Goal: Task Accomplishment & Management: Use online tool/utility

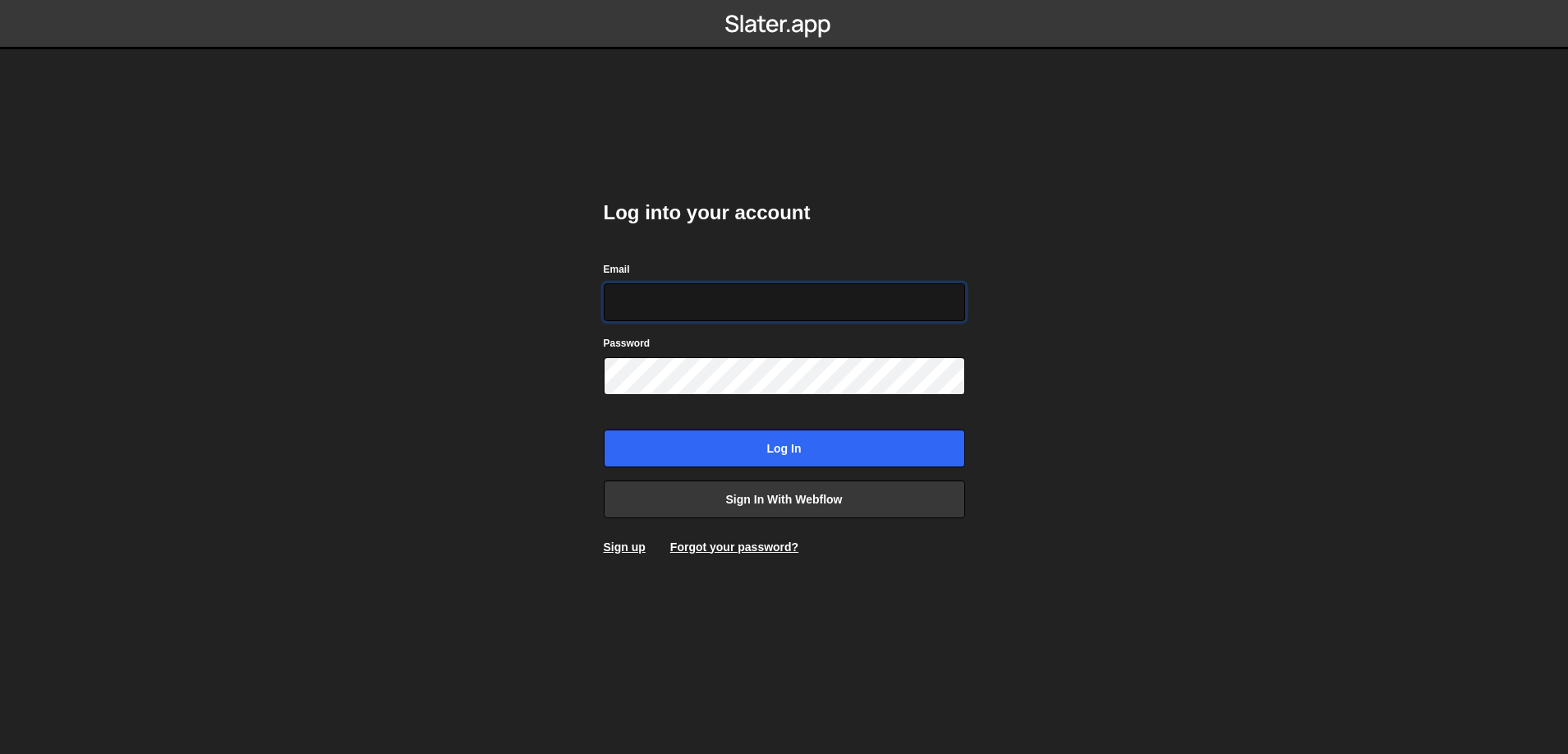
type input "[EMAIL_ADDRESS][DOMAIN_NAME]"
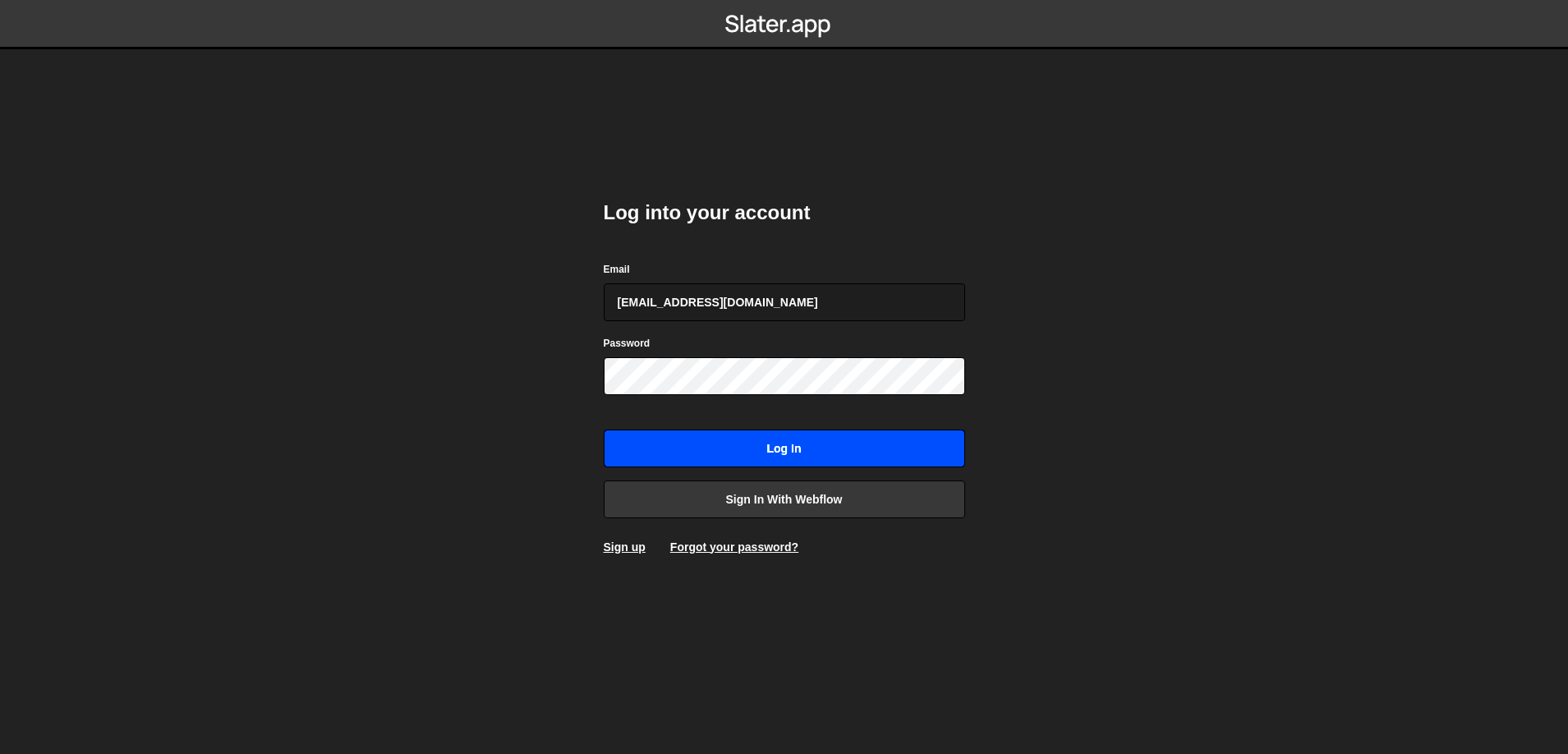
click at [758, 442] on input "Log in" at bounding box center [784, 448] width 361 height 37
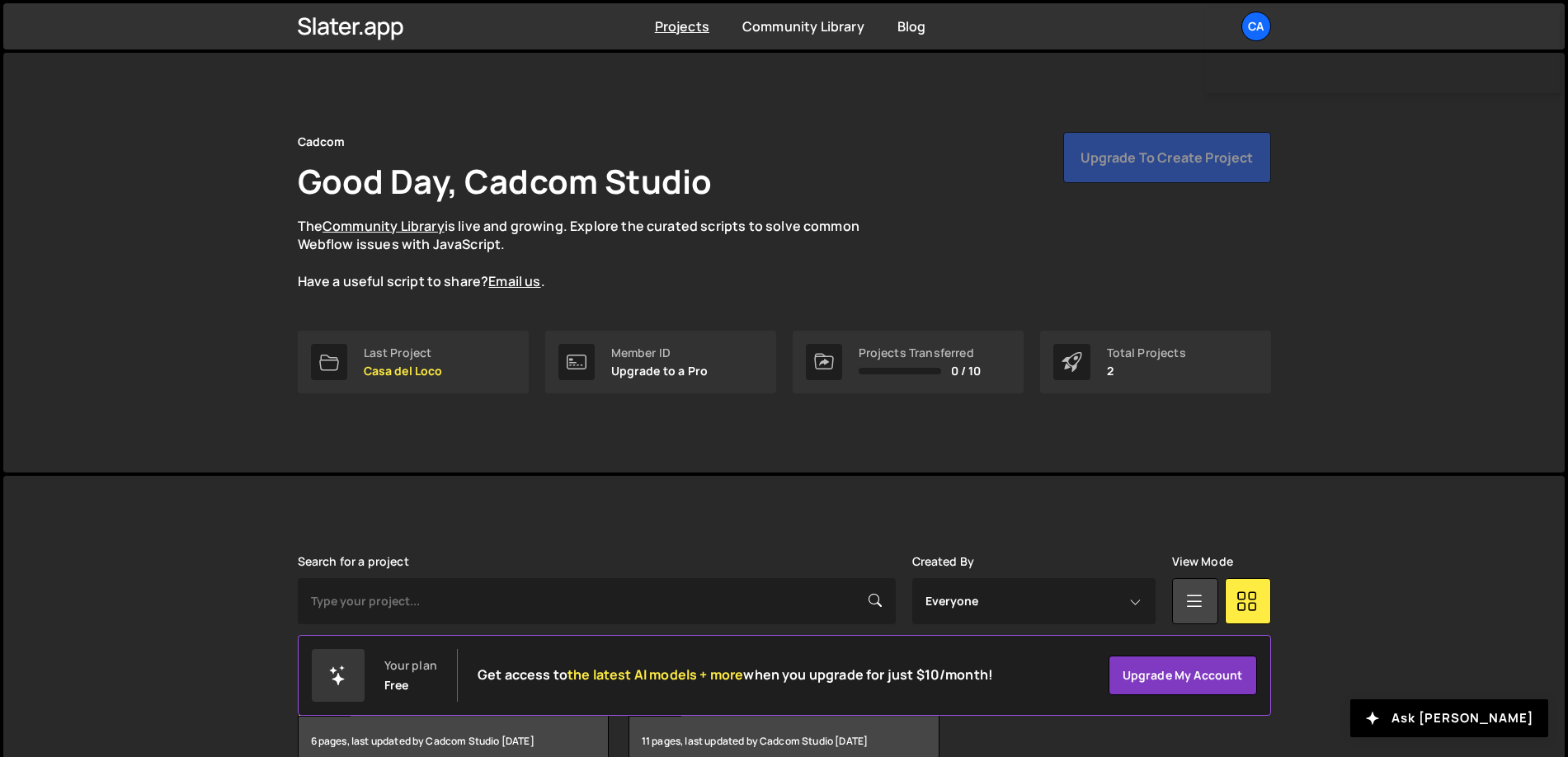
scroll to position [92, 0]
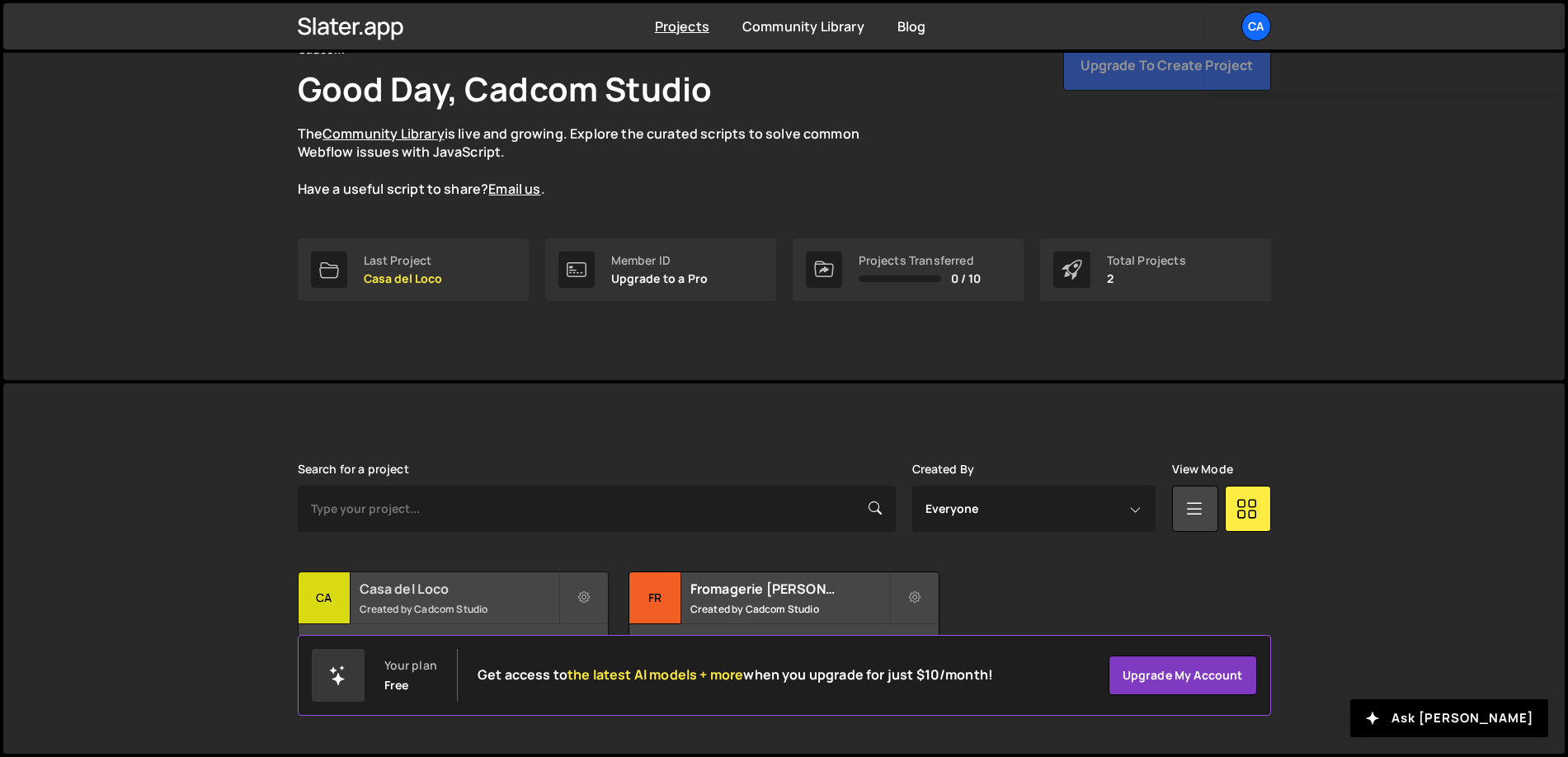
click at [423, 597] on h2 "Casa del Loco" at bounding box center [459, 589] width 199 height 18
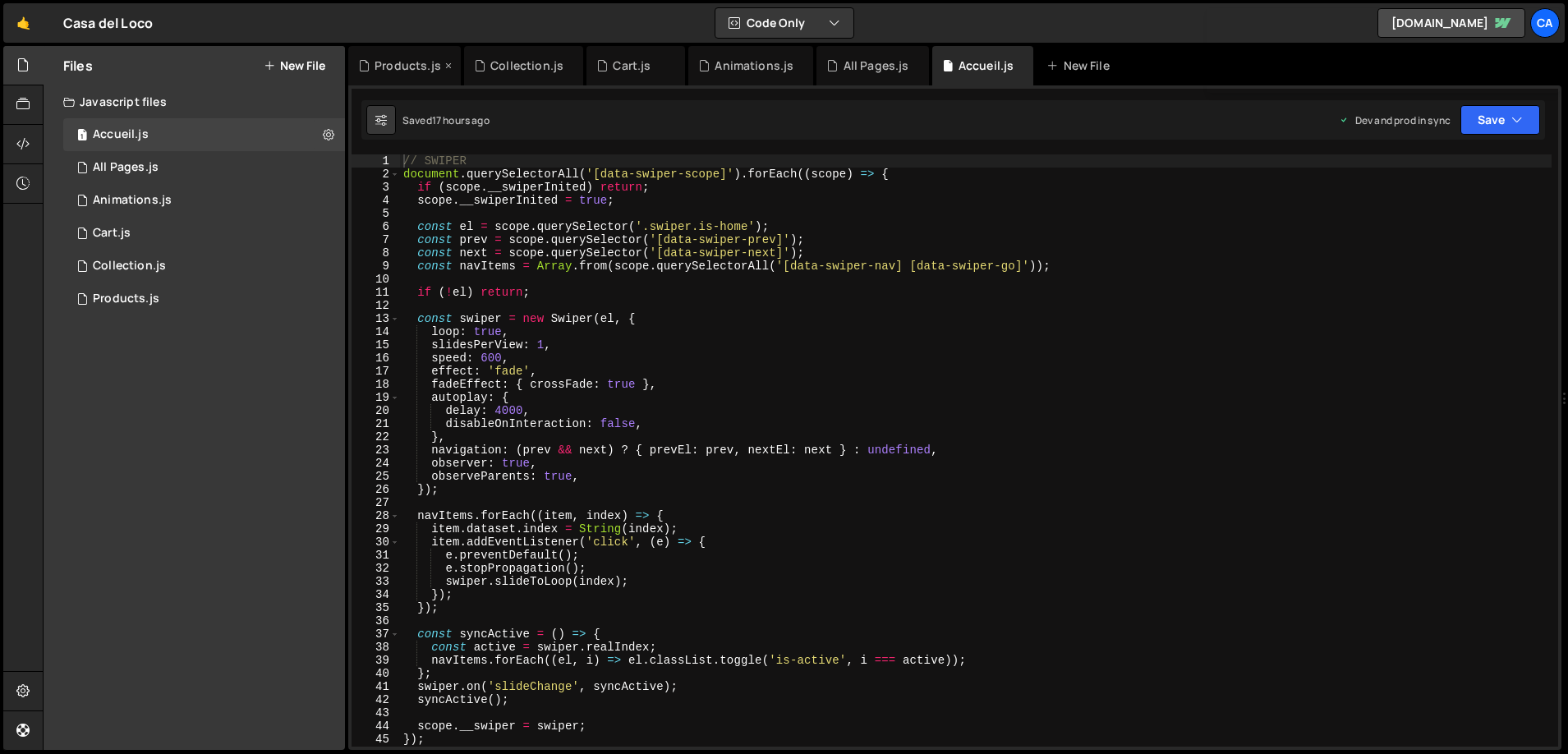
click at [405, 66] on div "Products.js" at bounding box center [408, 65] width 66 height 17
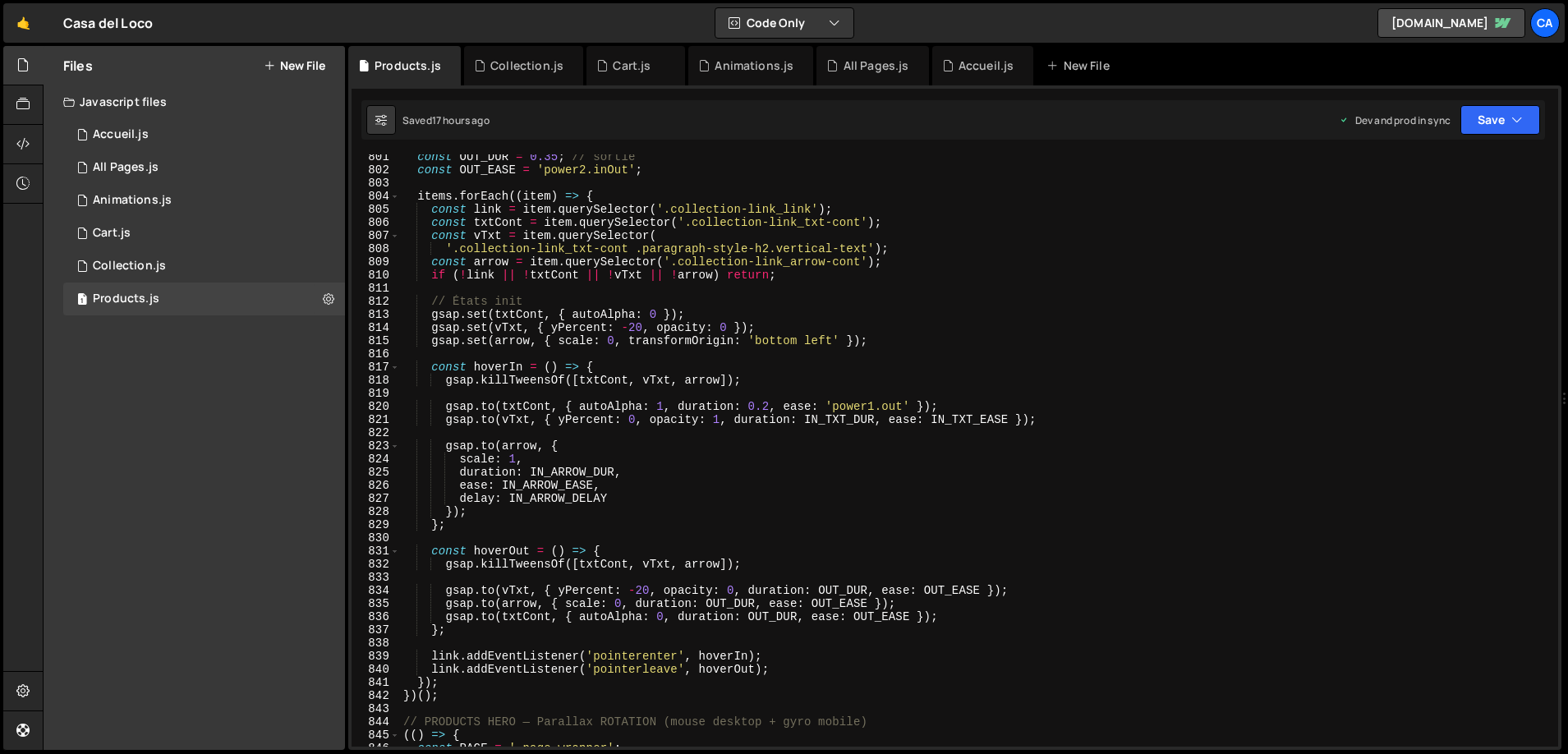
scroll to position [10400, 0]
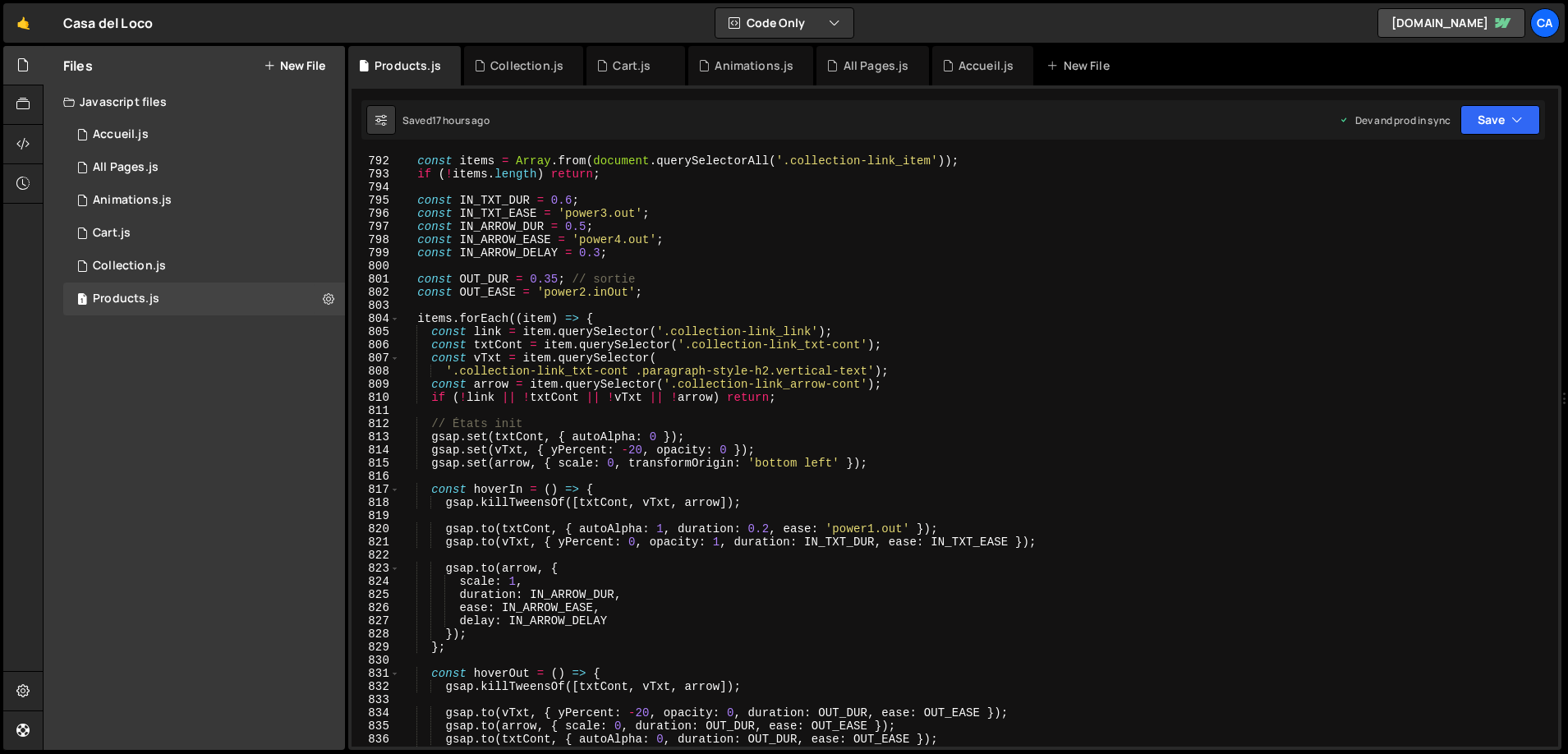
type textarea "// États init"
drag, startPoint x: 546, startPoint y: 422, endPoint x: 338, endPoint y: 423, distance: 208.0
click at [338, 423] on div "Files New File Javascript files 1 Accueil.js 0 1 All Pages.js 0 1 Animations.js…" at bounding box center [805, 399] width 1525 height 705
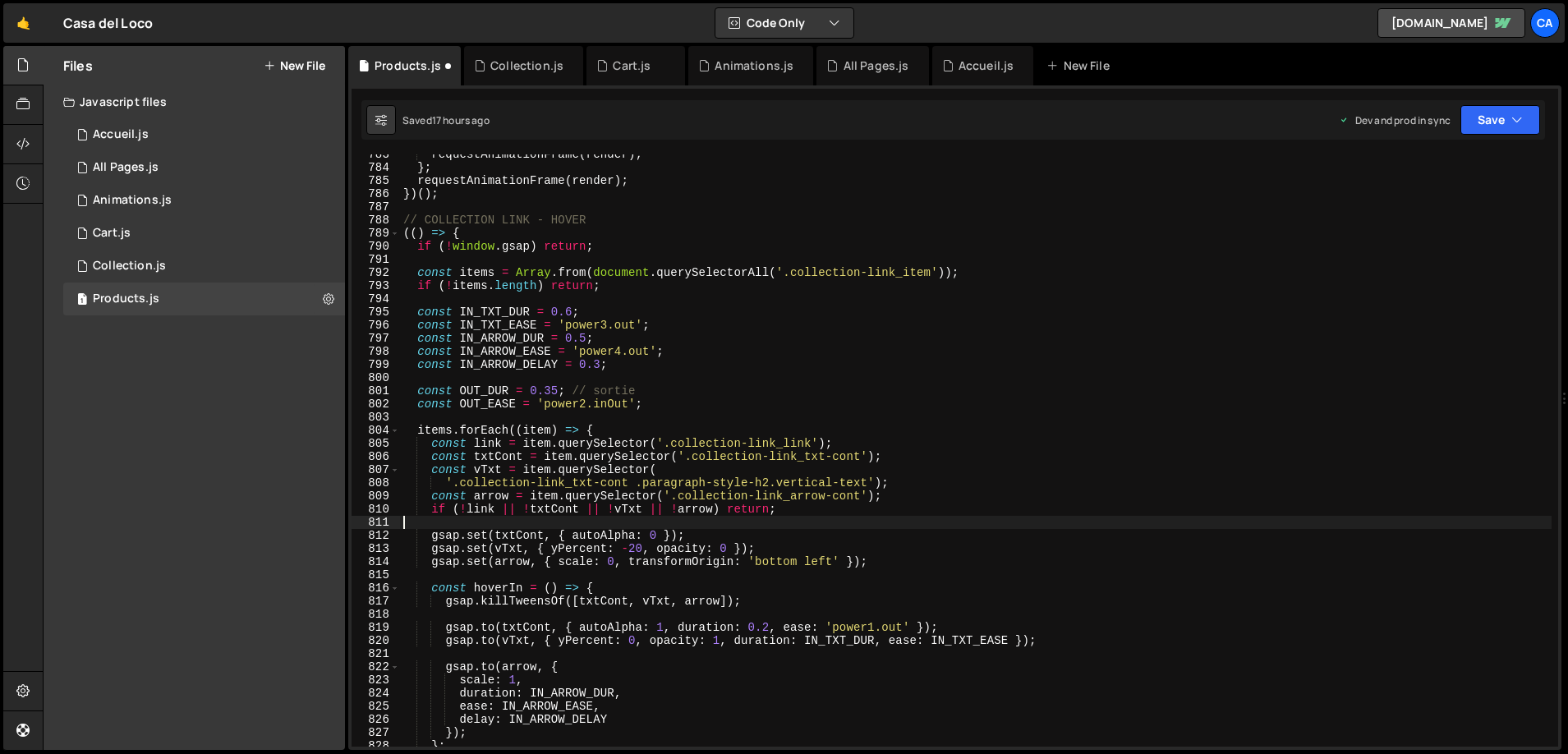
scroll to position [10258, 0]
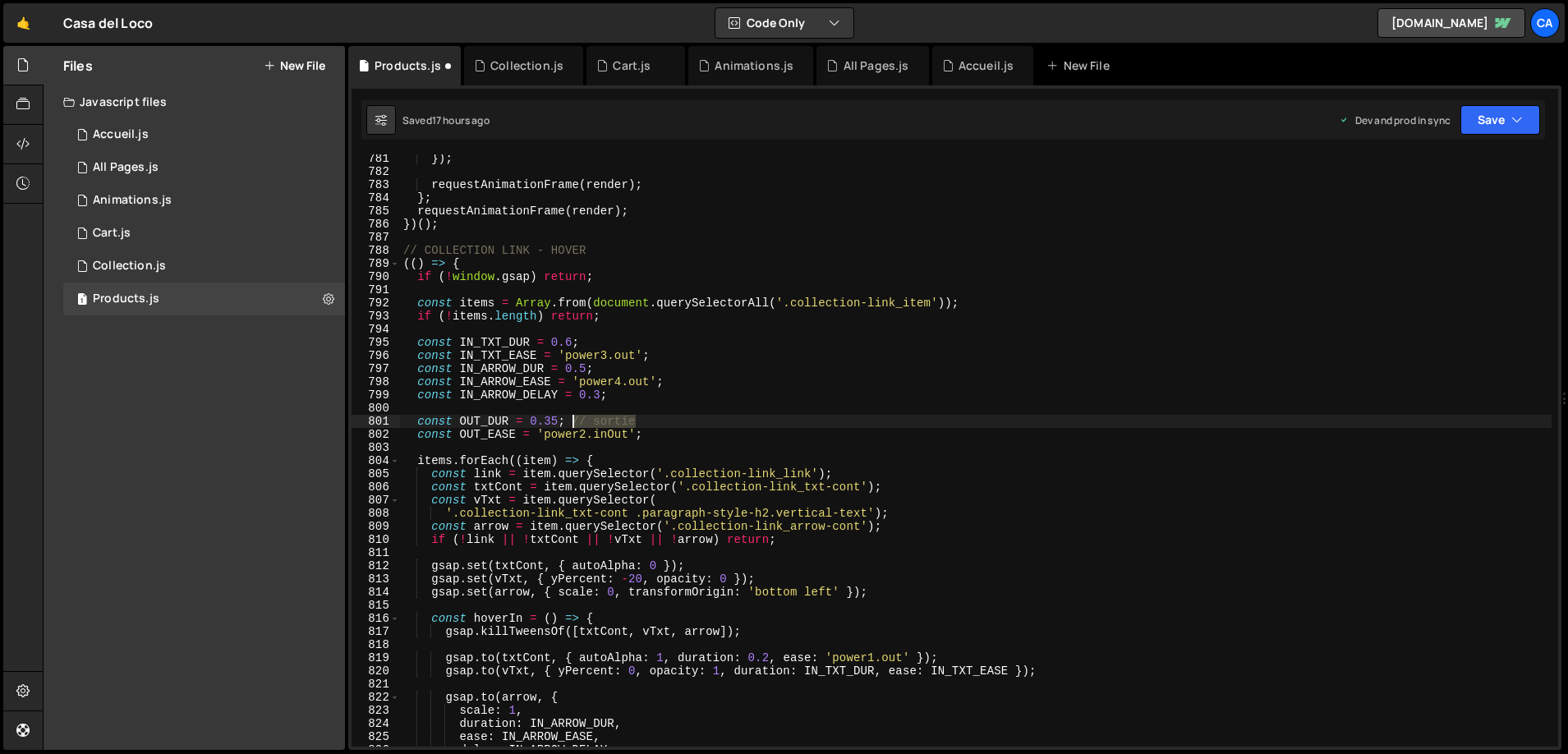
drag, startPoint x: 660, startPoint y: 421, endPoint x: 575, endPoint y: 419, distance: 85.0
click at [575, 419] on div "}) ; requestAnimationFrame ( render ) ; } ; requestAnimationFrame ( render ) ; …" at bounding box center [975, 461] width 1151 height 618
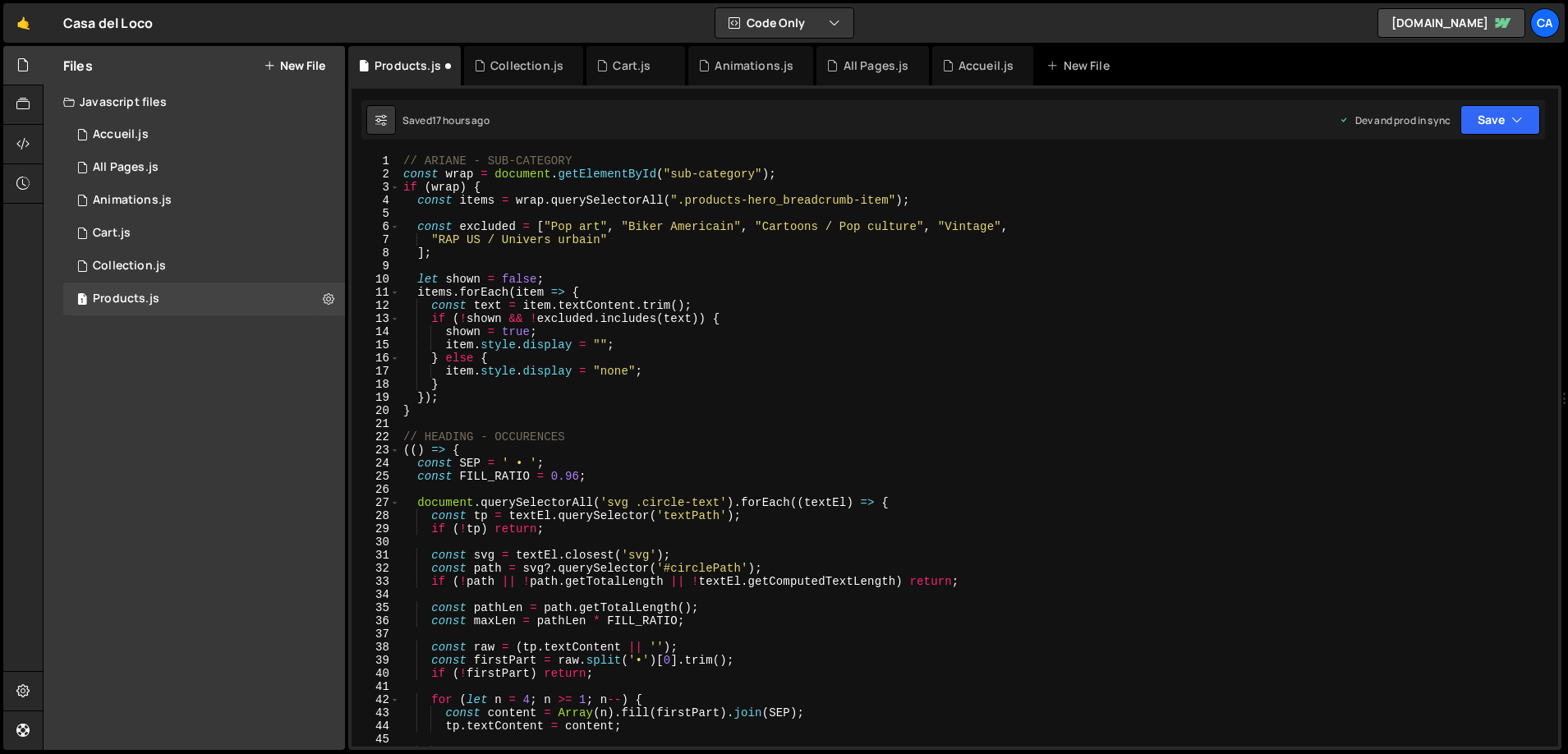
scroll to position [0, 0]
click at [1495, 128] on button "Save" at bounding box center [1500, 120] width 79 height 30
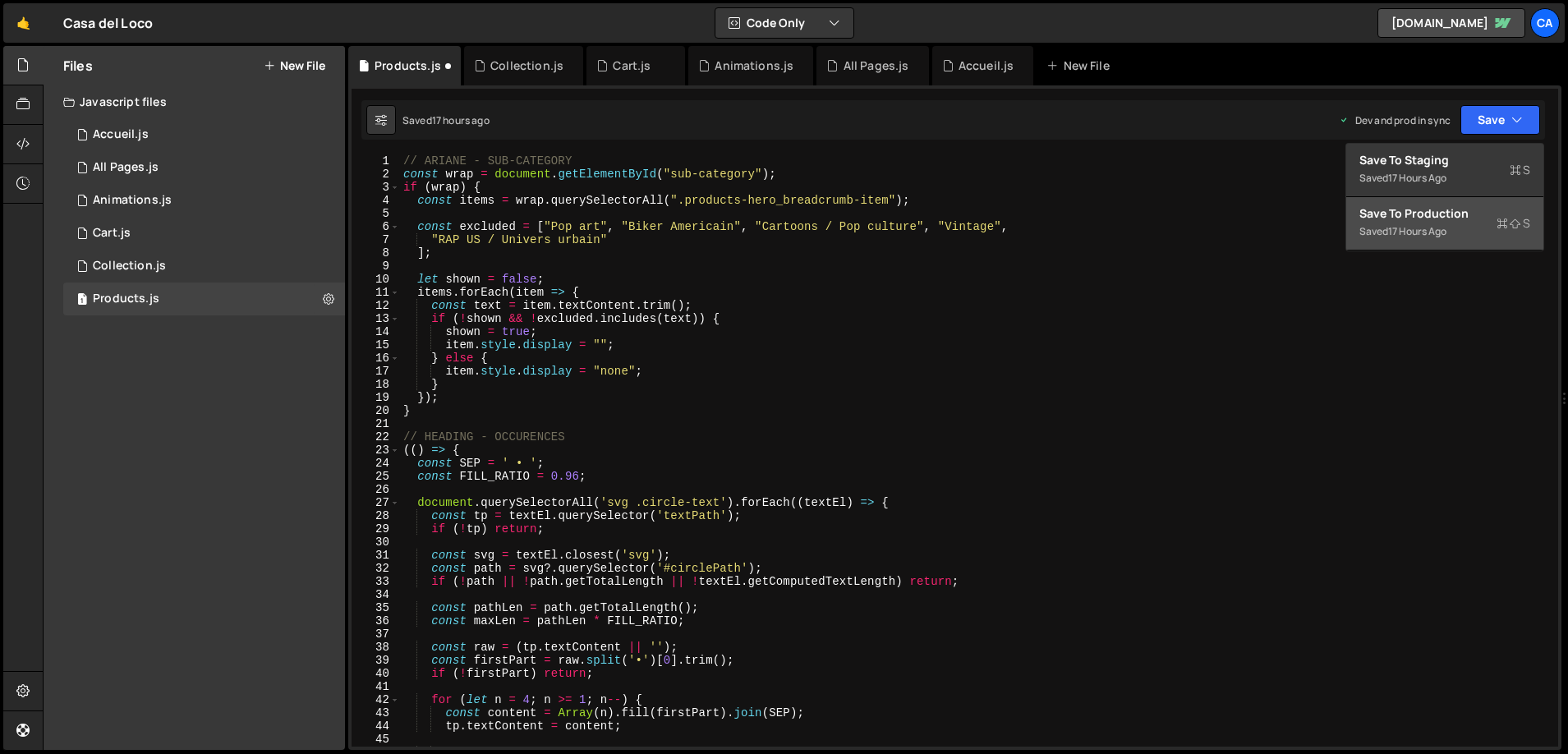
click at [1451, 219] on div "Save to Production S" at bounding box center [1445, 214] width 171 height 17
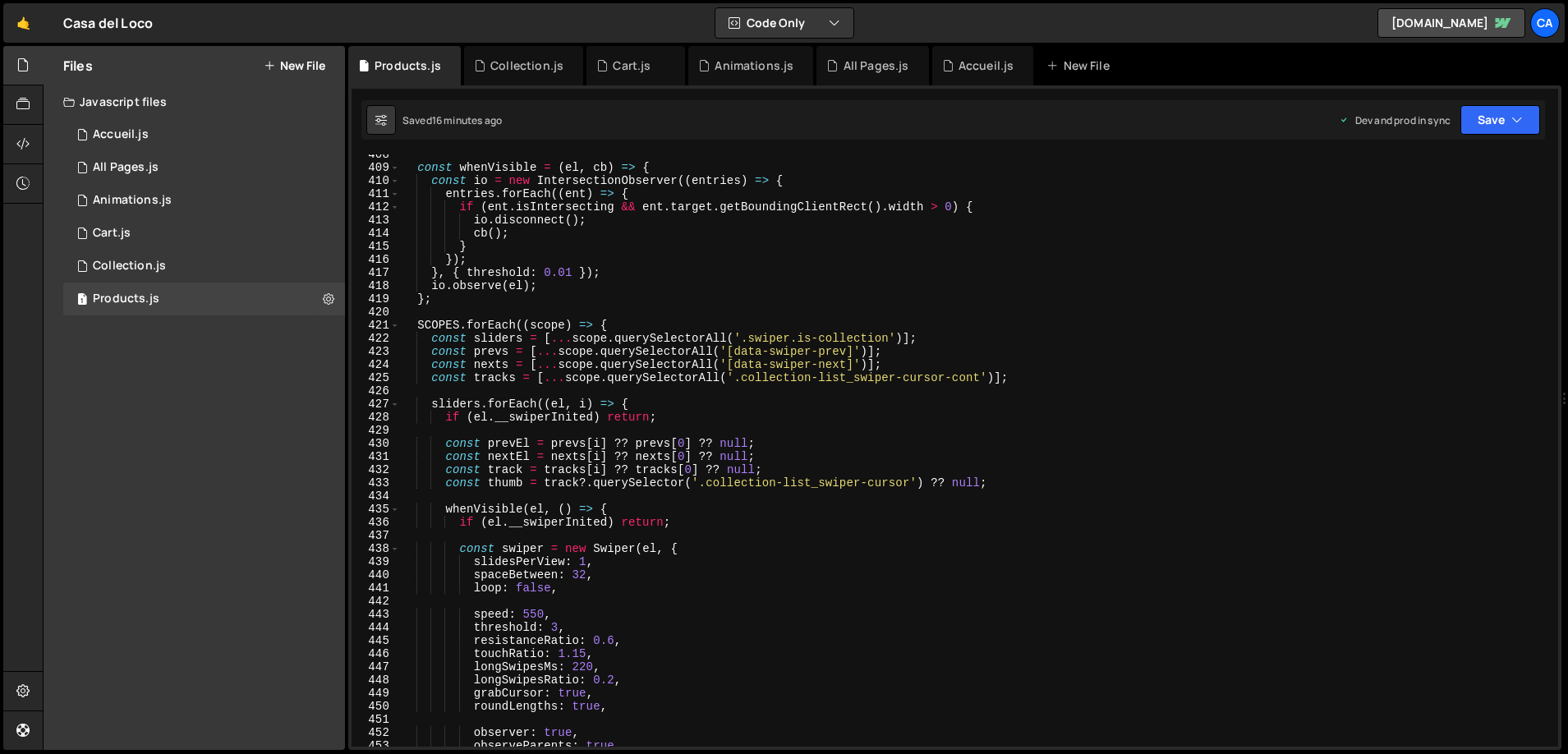
scroll to position [5388, 0]
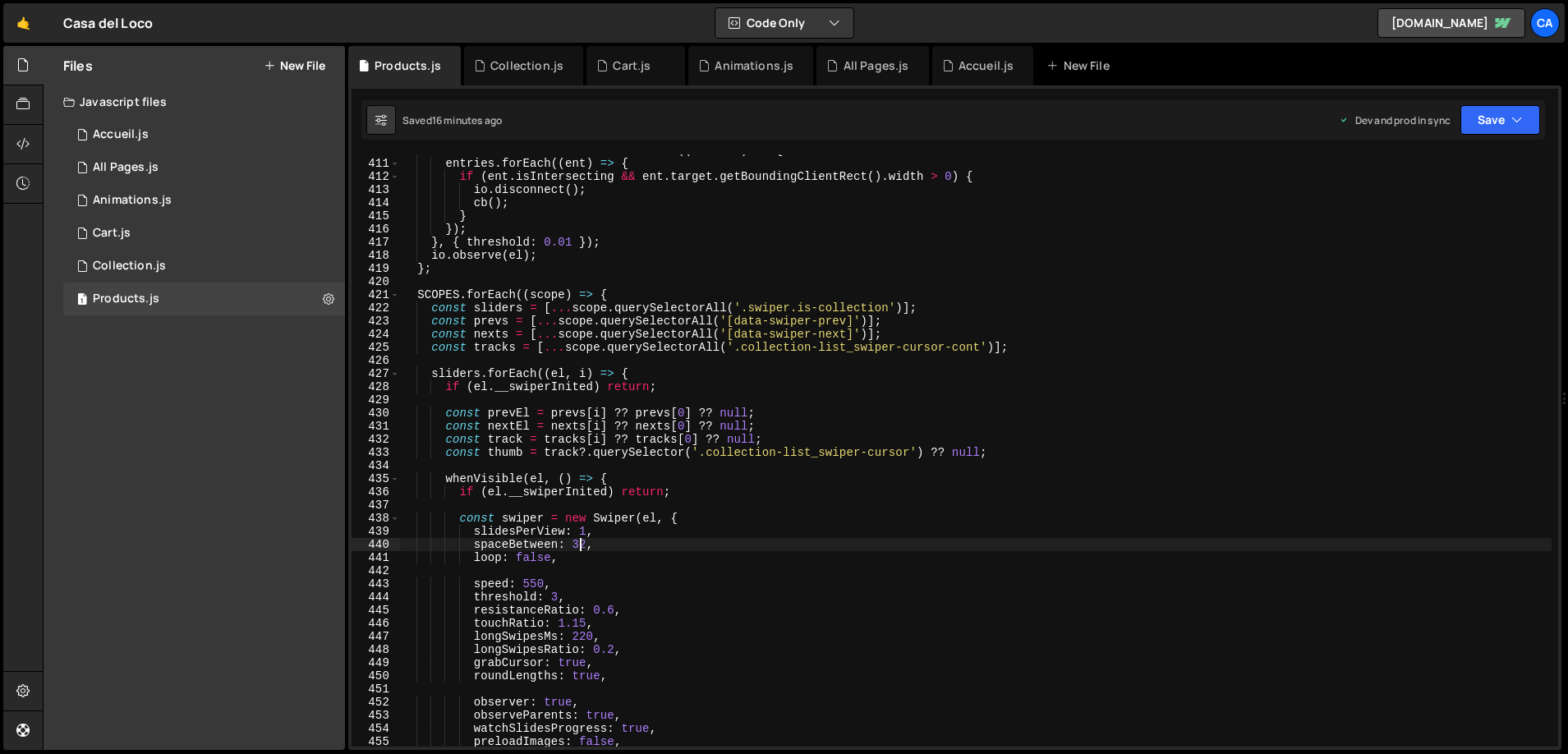
click at [582, 548] on div "const io = new IntersectionObserver (( entries ) => { entries . forEach (( ent …" at bounding box center [975, 453] width 1151 height 618
click at [1511, 118] on icon "button" at bounding box center [1517, 120] width 11 height 17
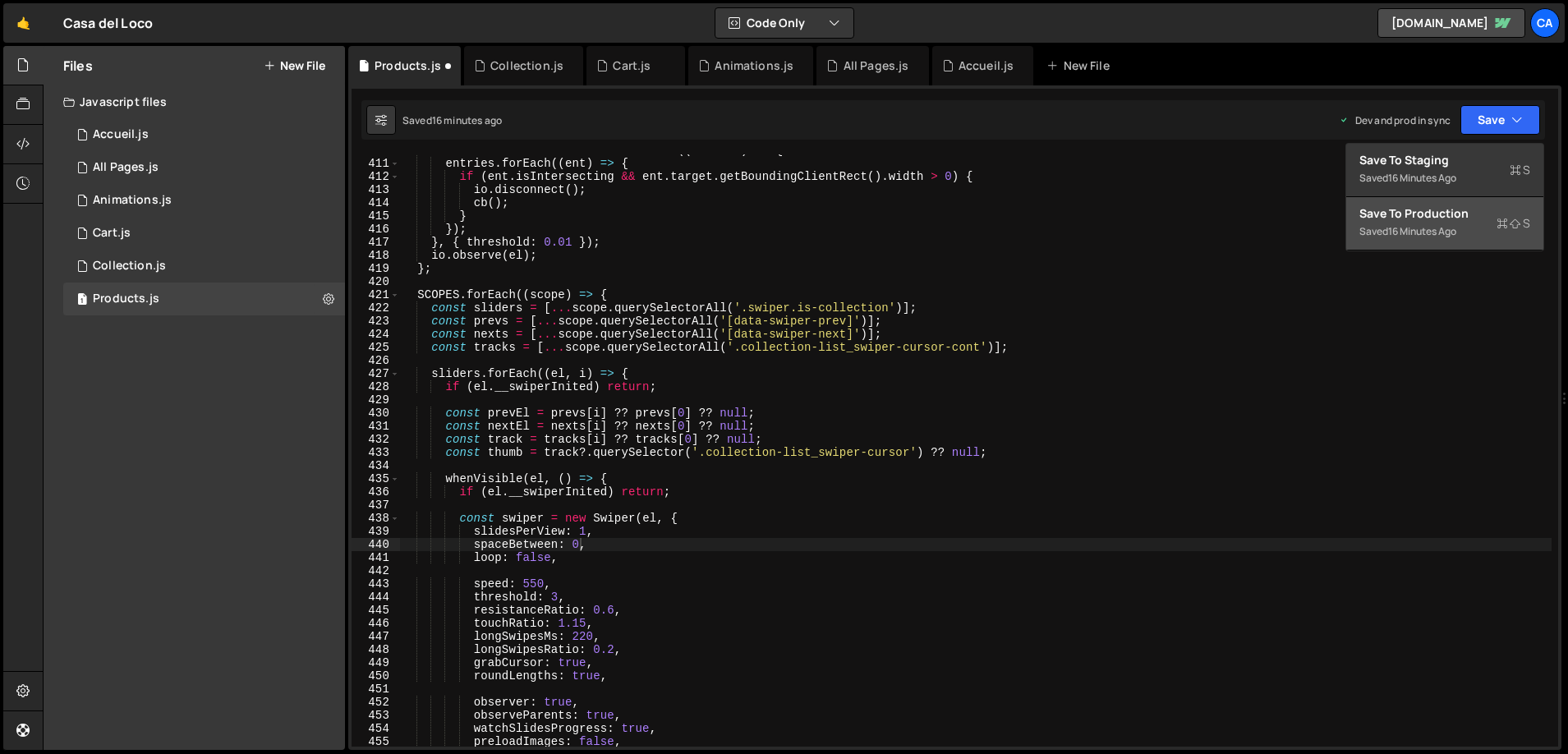
click at [1421, 223] on div "Saved 16 minutes ago" at bounding box center [1445, 231] width 171 height 20
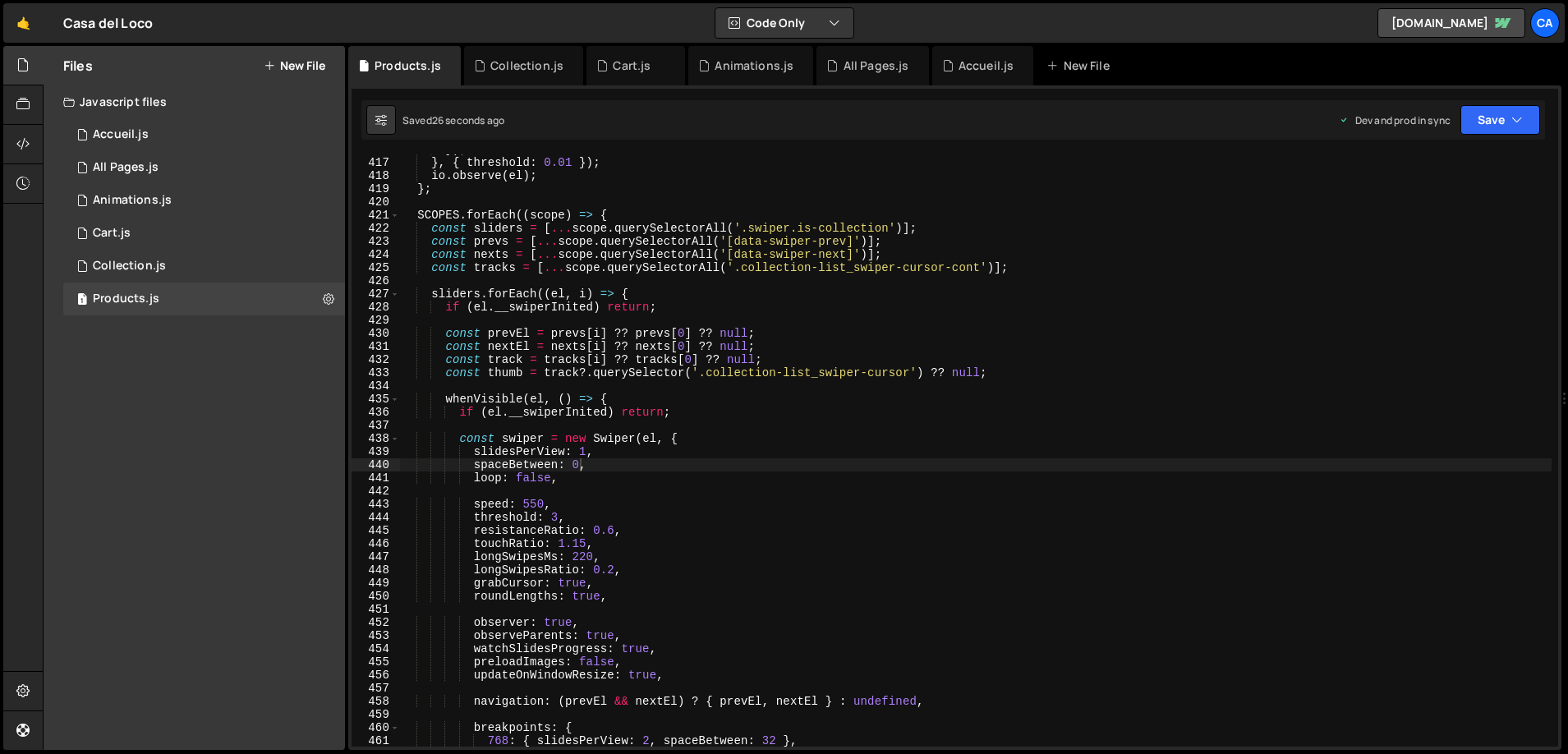
scroll to position [5530, 0]
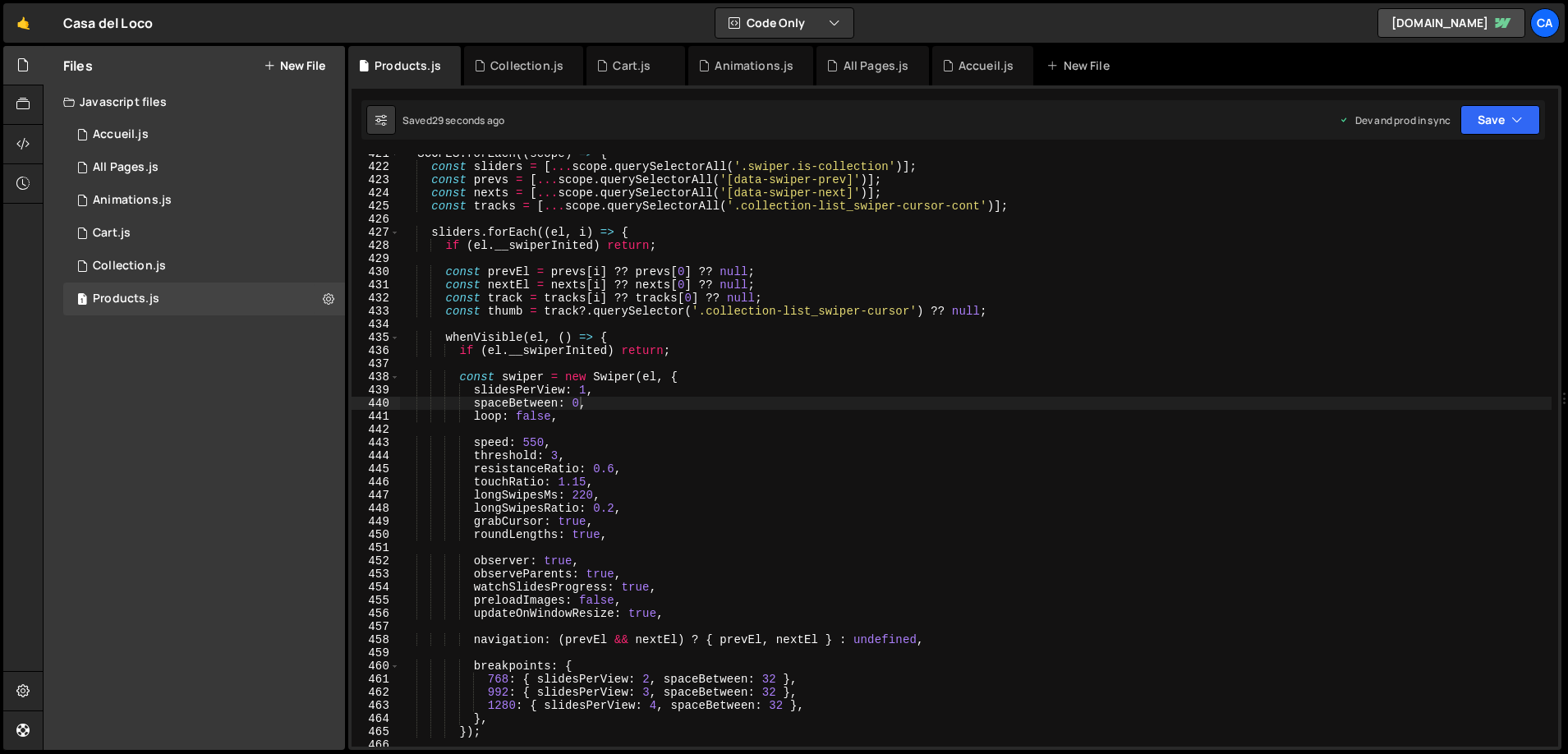
click at [770, 680] on div "SCOPES . forEach (( scope ) => { const sliders = [ ... scope . querySelectorAll…" at bounding box center [975, 456] width 1151 height 618
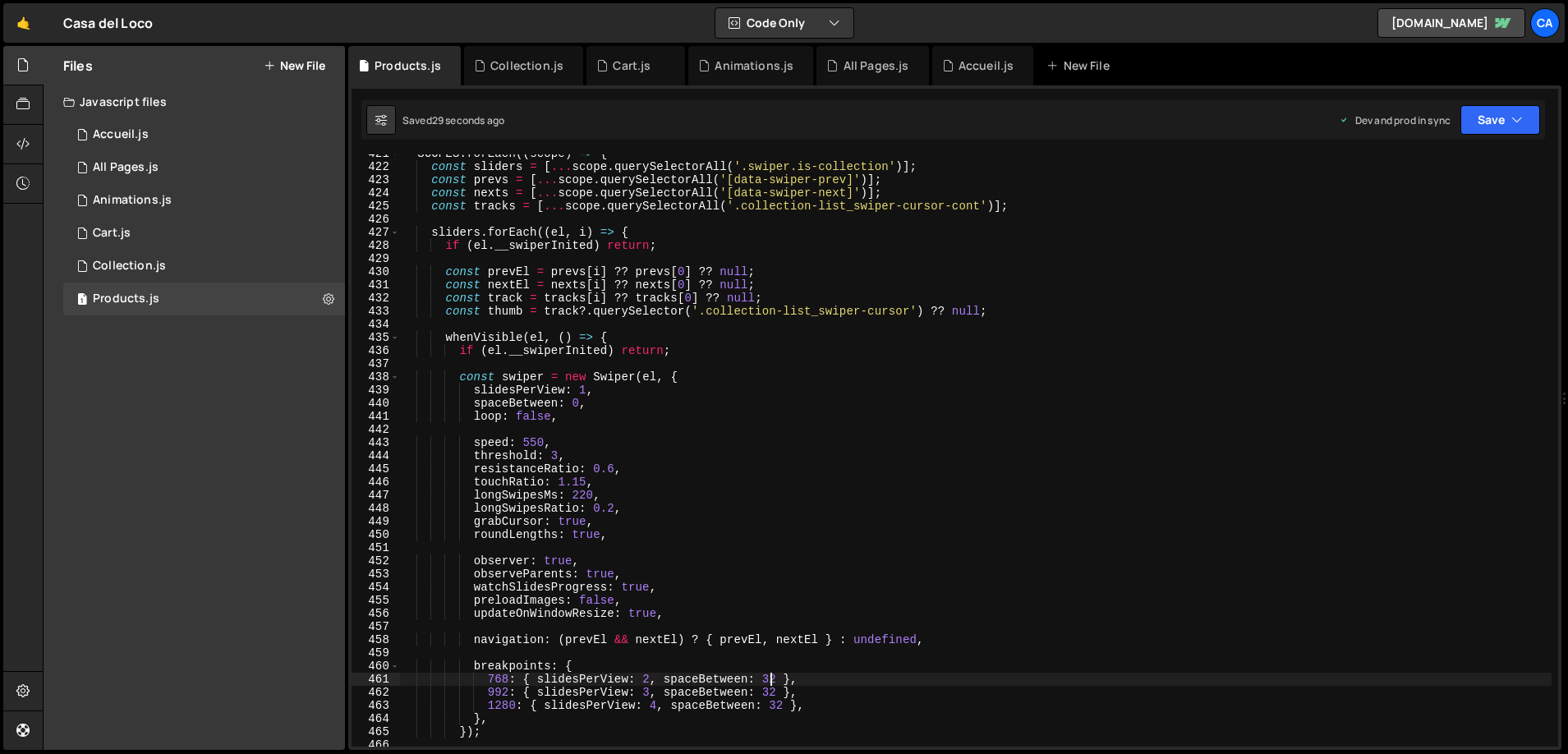
click at [770, 680] on div "SCOPES . forEach (( scope ) => { const sliders = [ ... scope . querySelectorAll…" at bounding box center [975, 456] width 1151 height 618
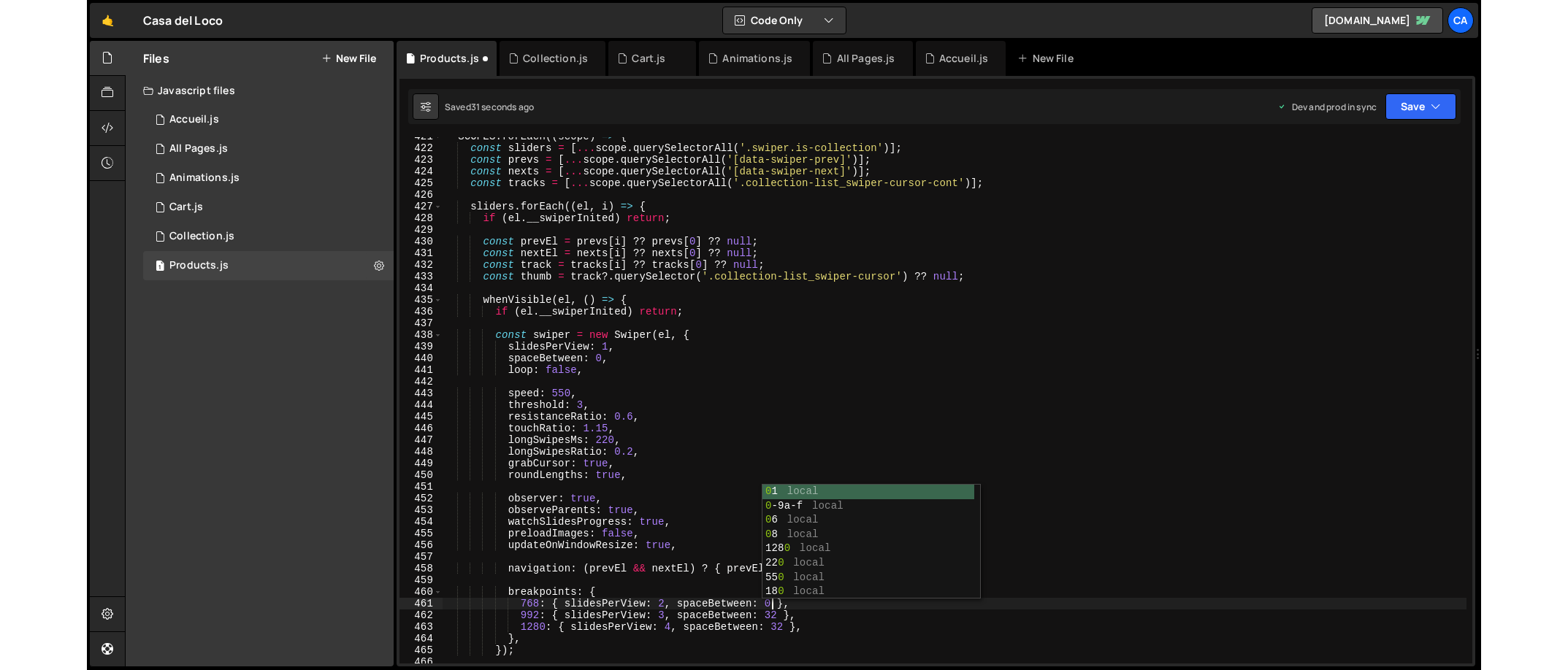
scroll to position [0, 22]
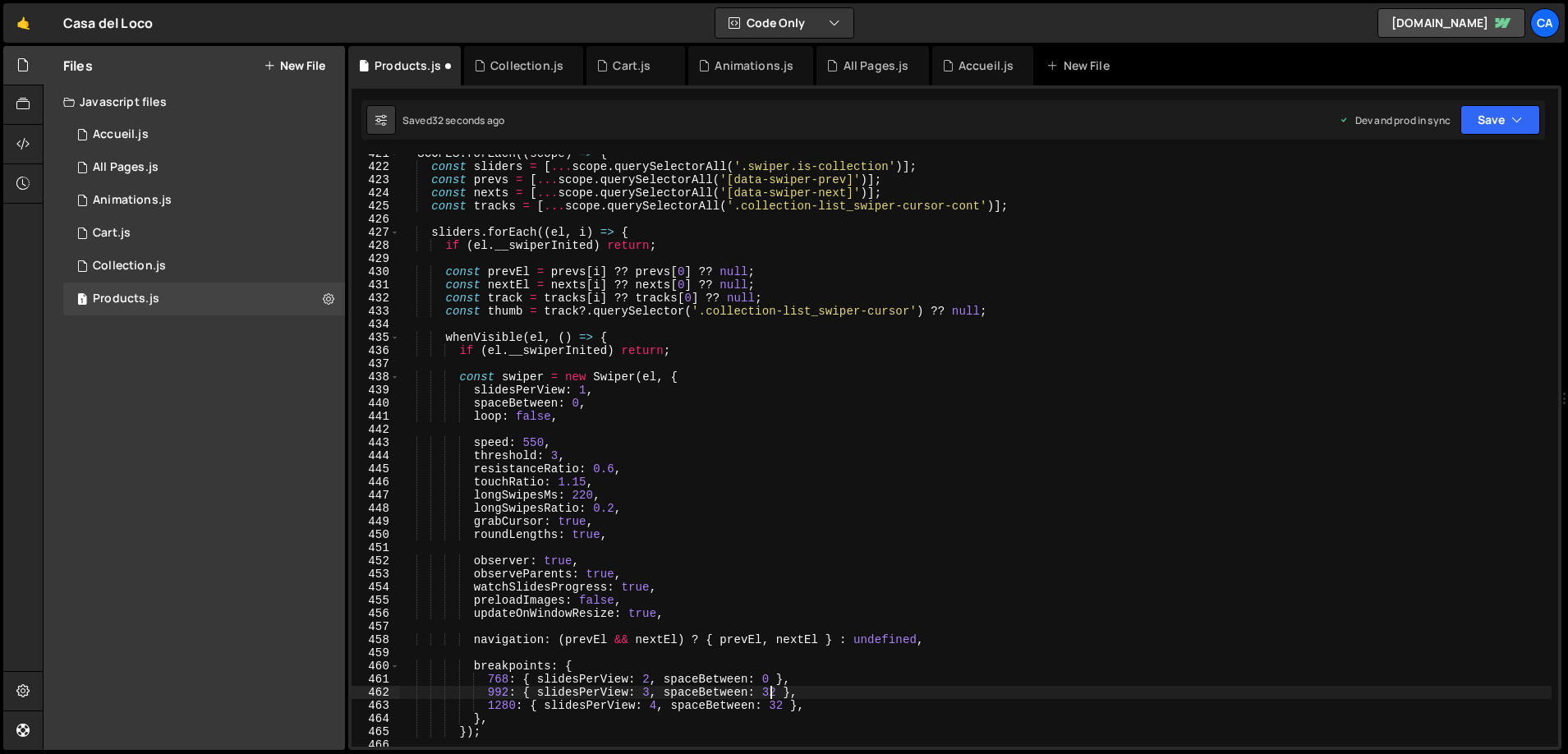
click at [768, 687] on div "SCOPES . forEach (( scope ) => { const sliders = [ ... scope . querySelectorAll…" at bounding box center [975, 456] width 1151 height 618
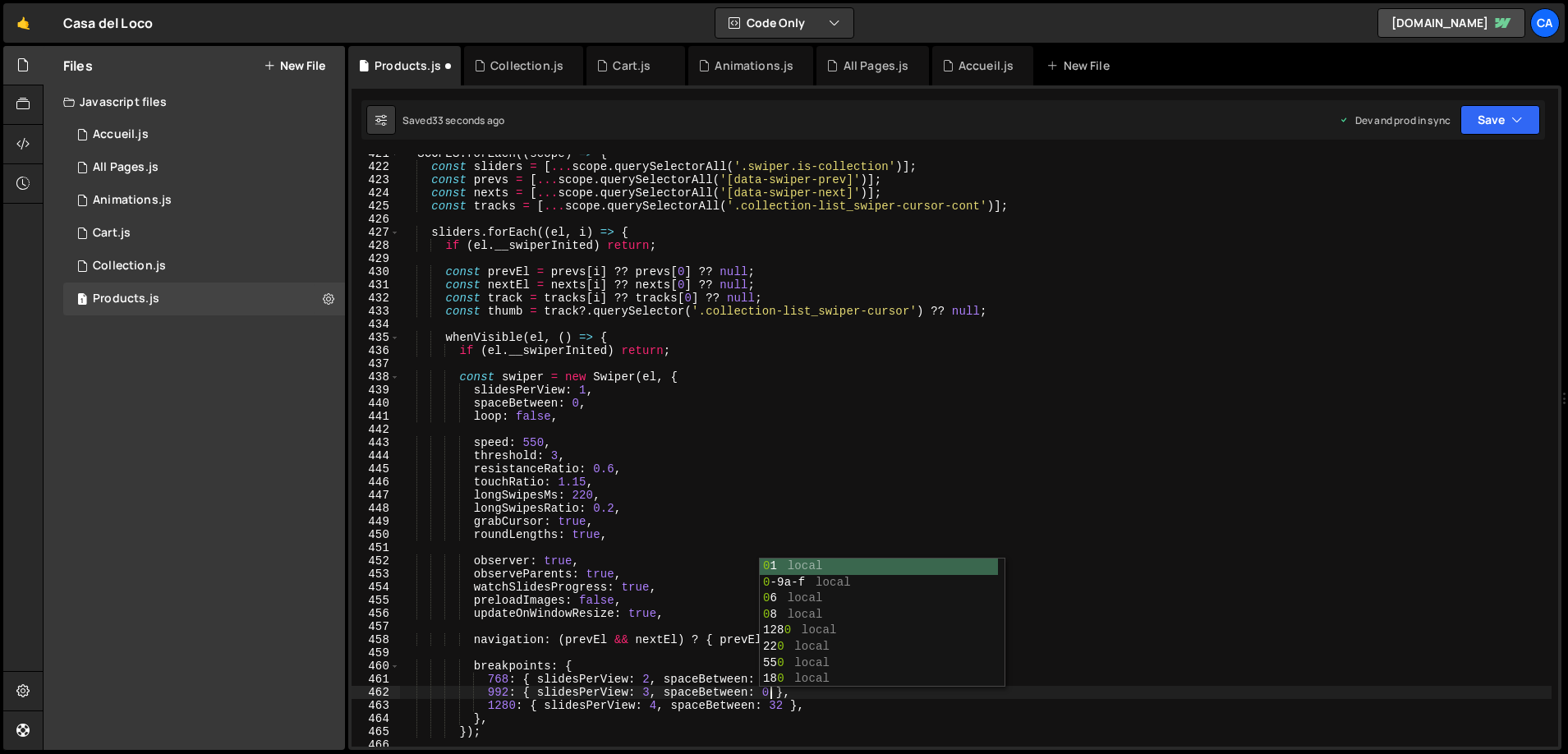
click at [778, 704] on div "SCOPES . forEach (( scope ) => { const sliders = [ ... scope . querySelectorAll…" at bounding box center [975, 456] width 1151 height 618
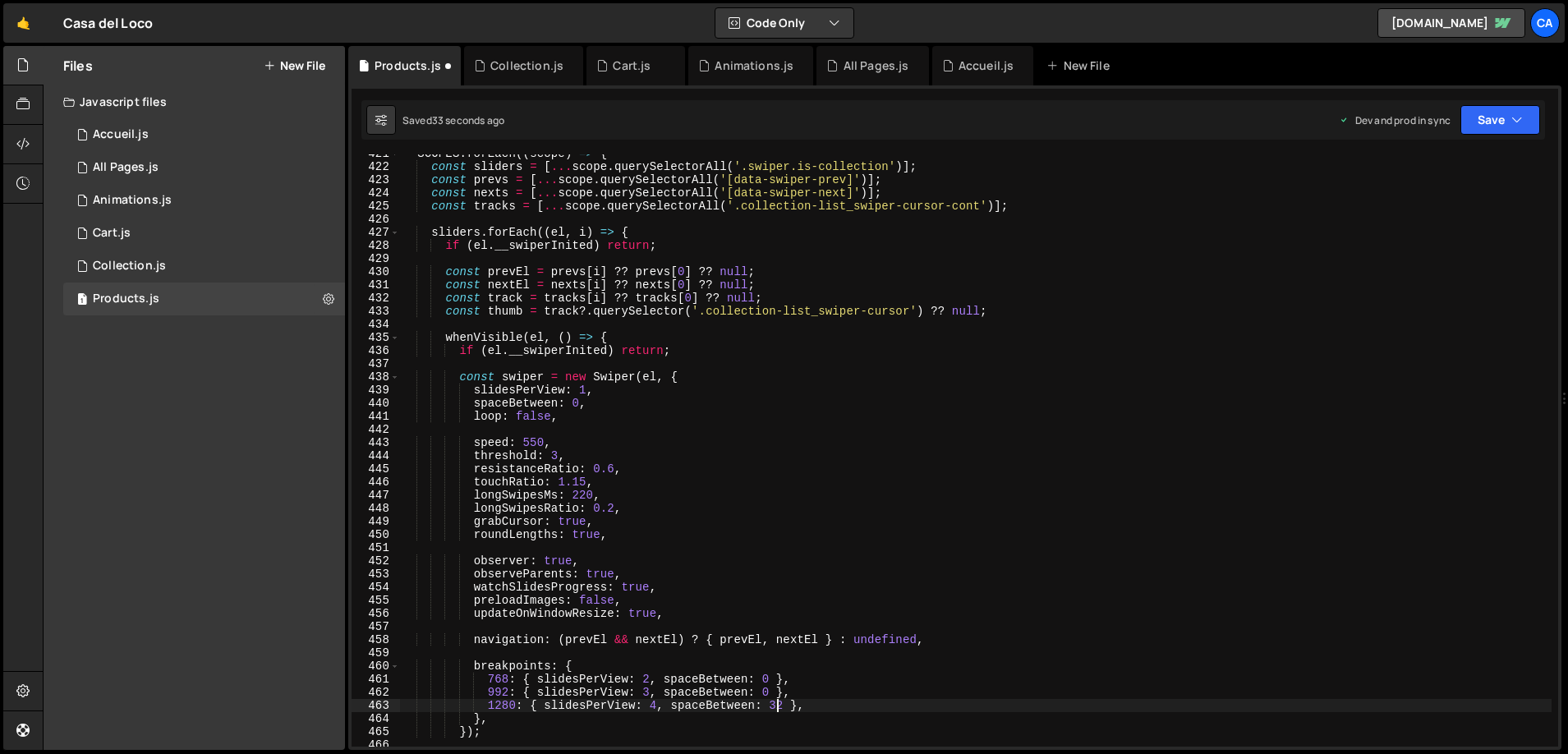
click at [778, 704] on div "SCOPES . forEach (( scope ) => { const sliders = [ ... scope . querySelectorAll…" at bounding box center [975, 456] width 1151 height 618
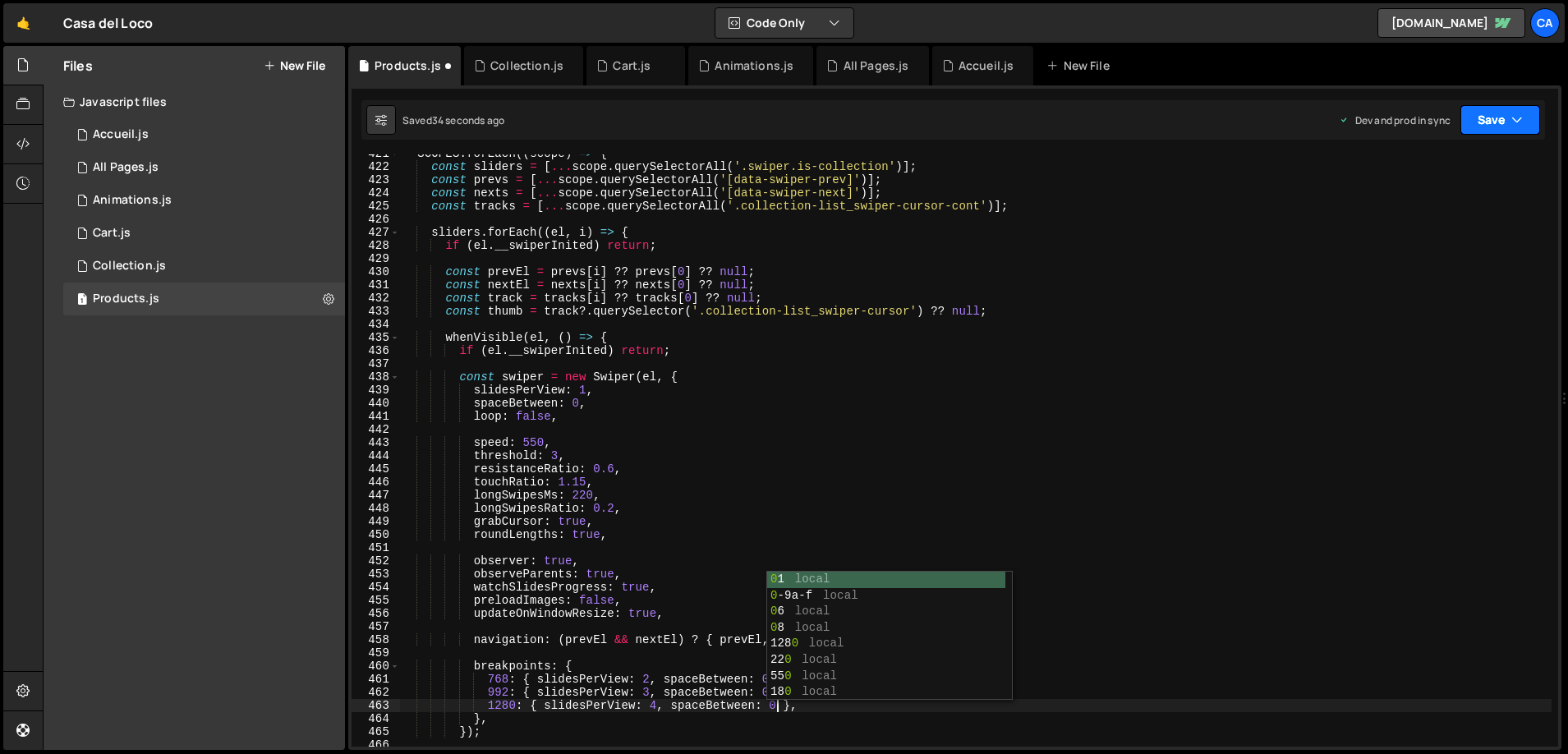
type textarea "1280: { slidesPerView: 4, spaceBetween: 0 },"
click at [1500, 111] on button "Save" at bounding box center [1500, 120] width 79 height 30
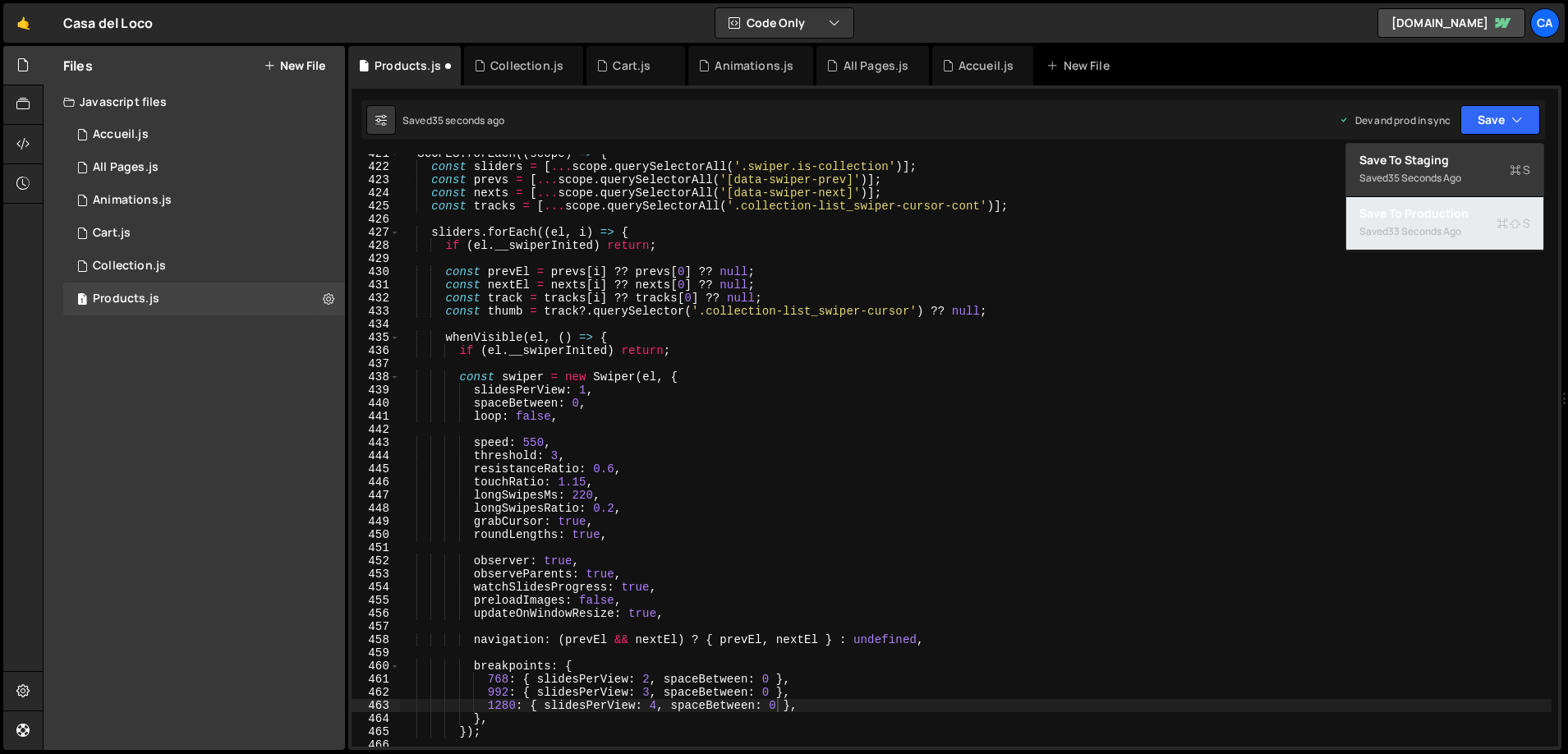
click at [1416, 236] on div "33 seconds ago" at bounding box center [1424, 231] width 73 height 14
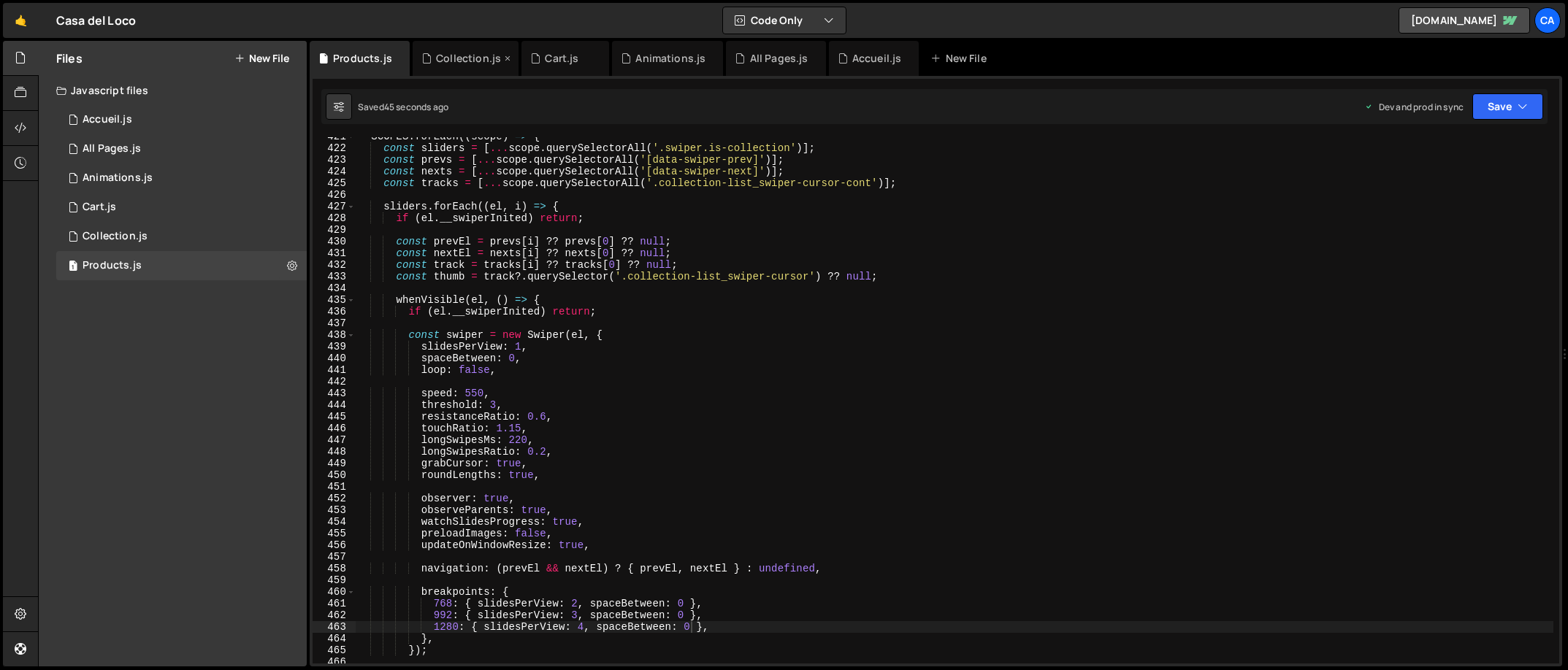
click at [464, 52] on div "Collection.js" at bounding box center [468, 58] width 65 height 15
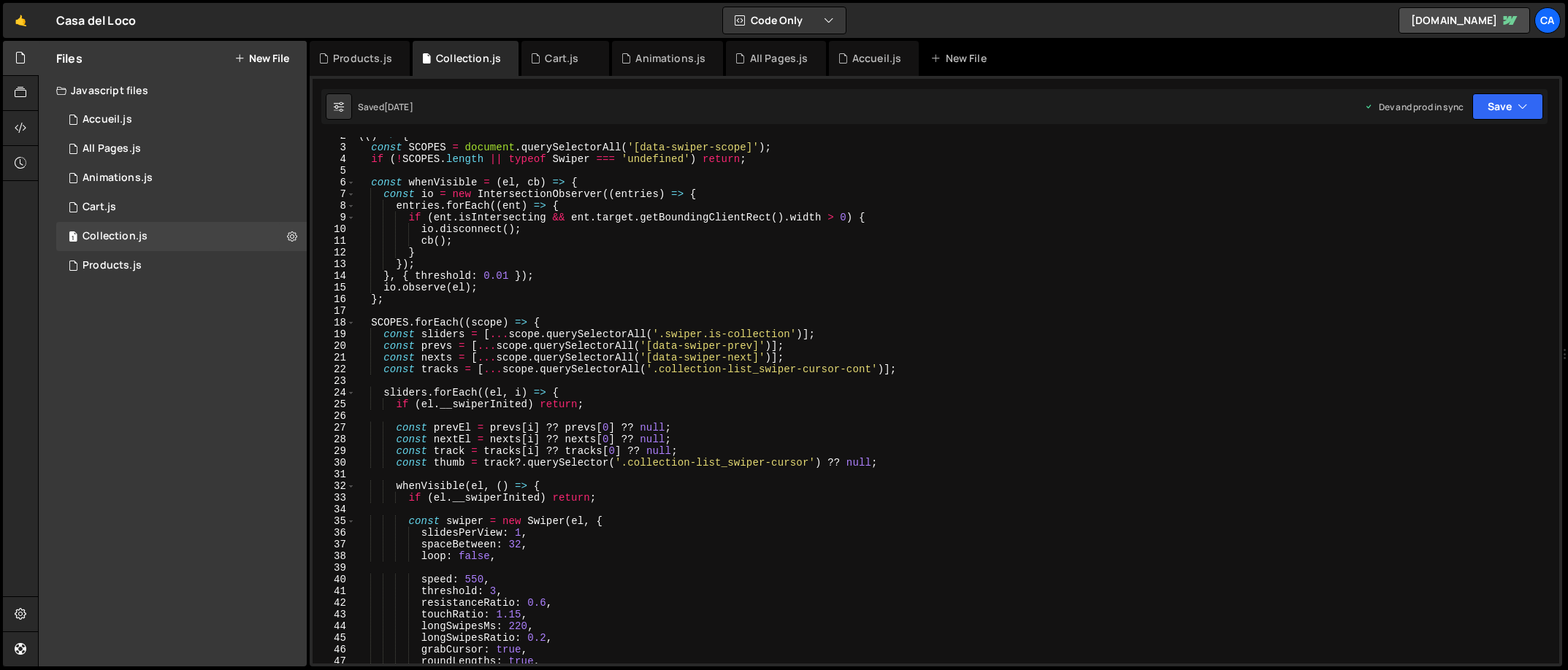
scroll to position [63, 0]
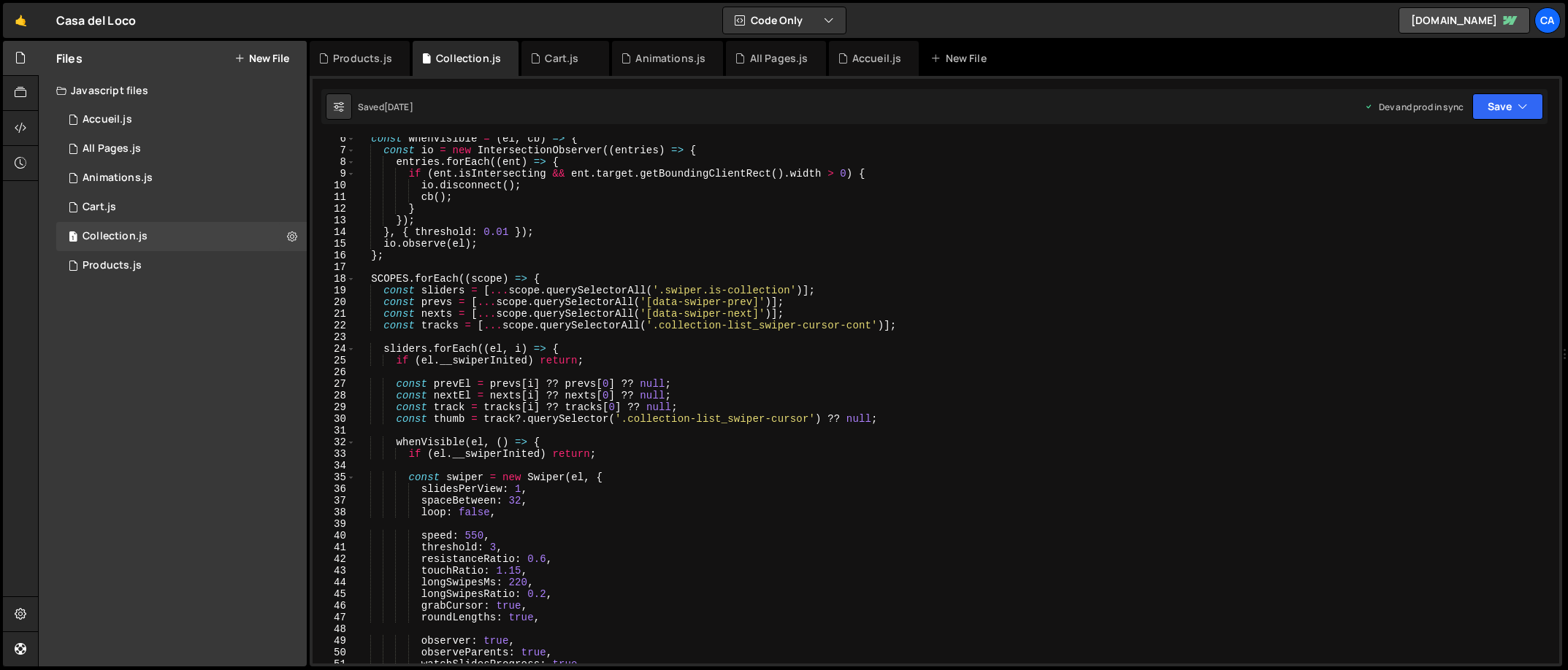
click at [516, 500] on div "const whenVisible = ( el , cb ) => { const io = new IntersectionObserver (( ent…" at bounding box center [954, 407] width 1198 height 549
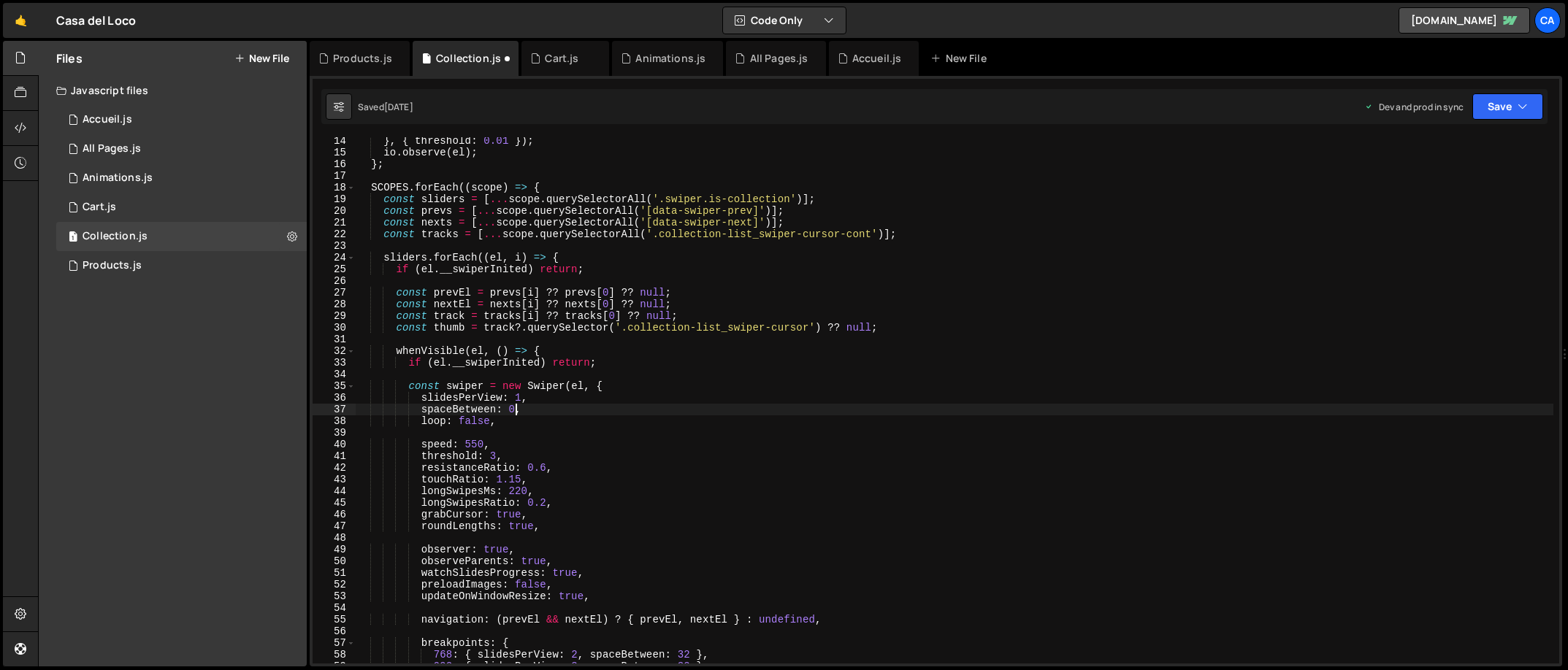
scroll to position [278, 0]
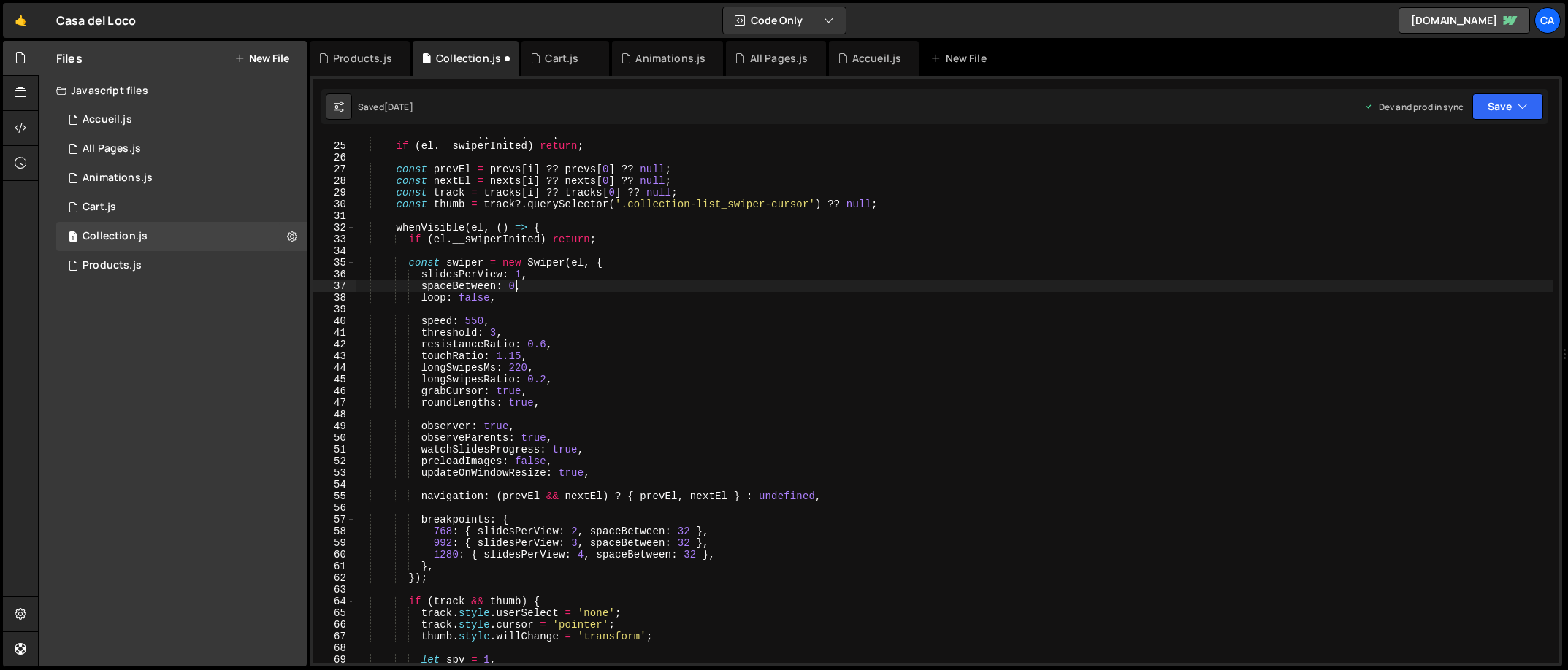
click at [687, 533] on div "sliders . forEach (( el , i ) => { if ( el . __swiperInited ) return ; const pr…" at bounding box center [954, 403] width 1198 height 549
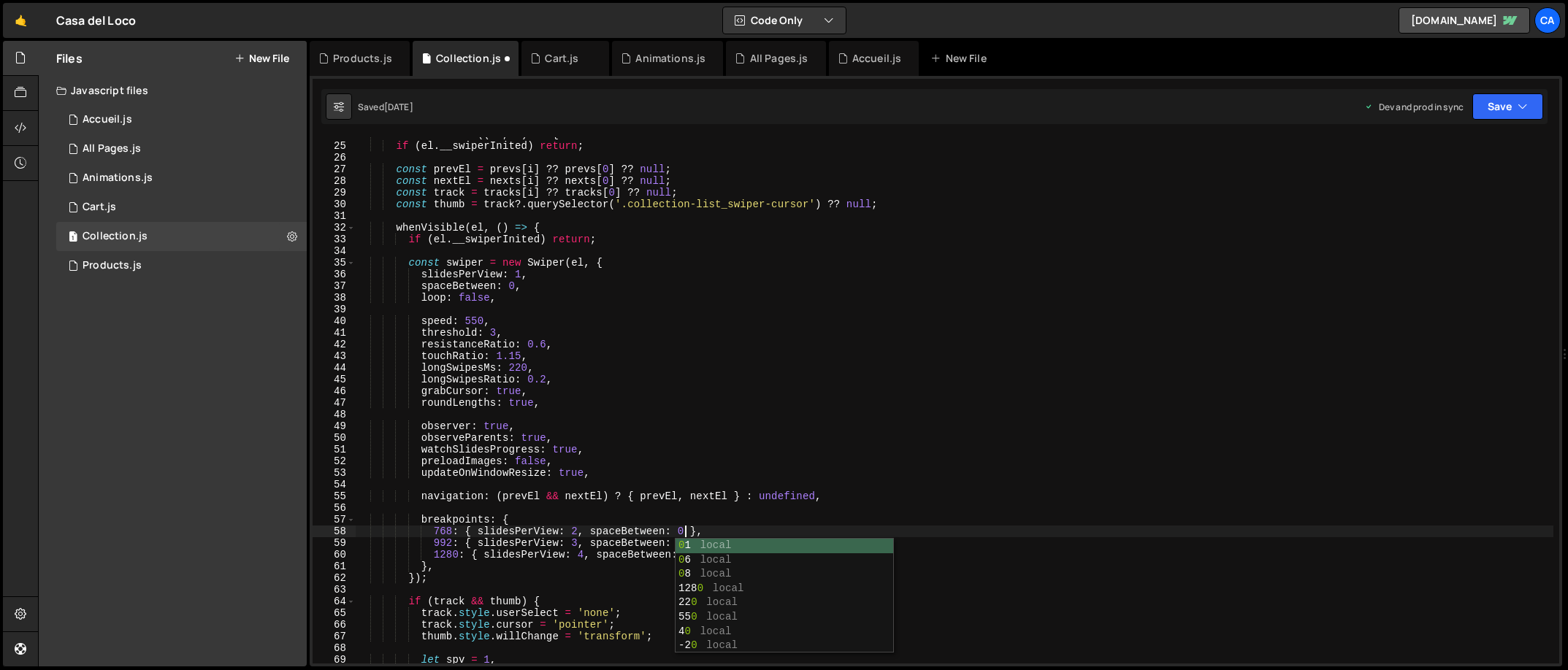
click at [777, 494] on div "sliders . forEach (( el , i ) => { if ( el . __swiperInited ) return ; const pr…" at bounding box center [954, 403] width 1198 height 549
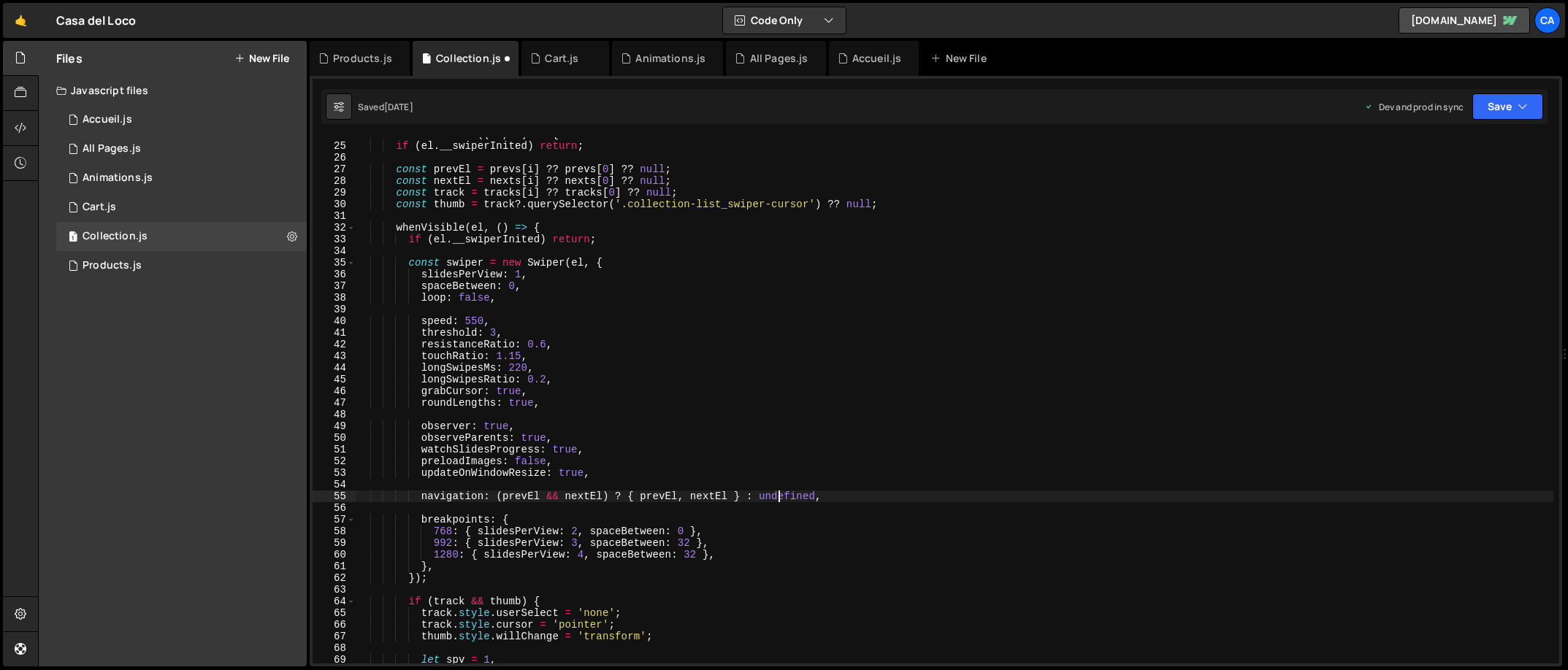
click at [683, 543] on div "sliders . forEach (( el , i ) => { if ( el . __swiperInited ) return ; const pr…" at bounding box center [954, 403] width 1198 height 549
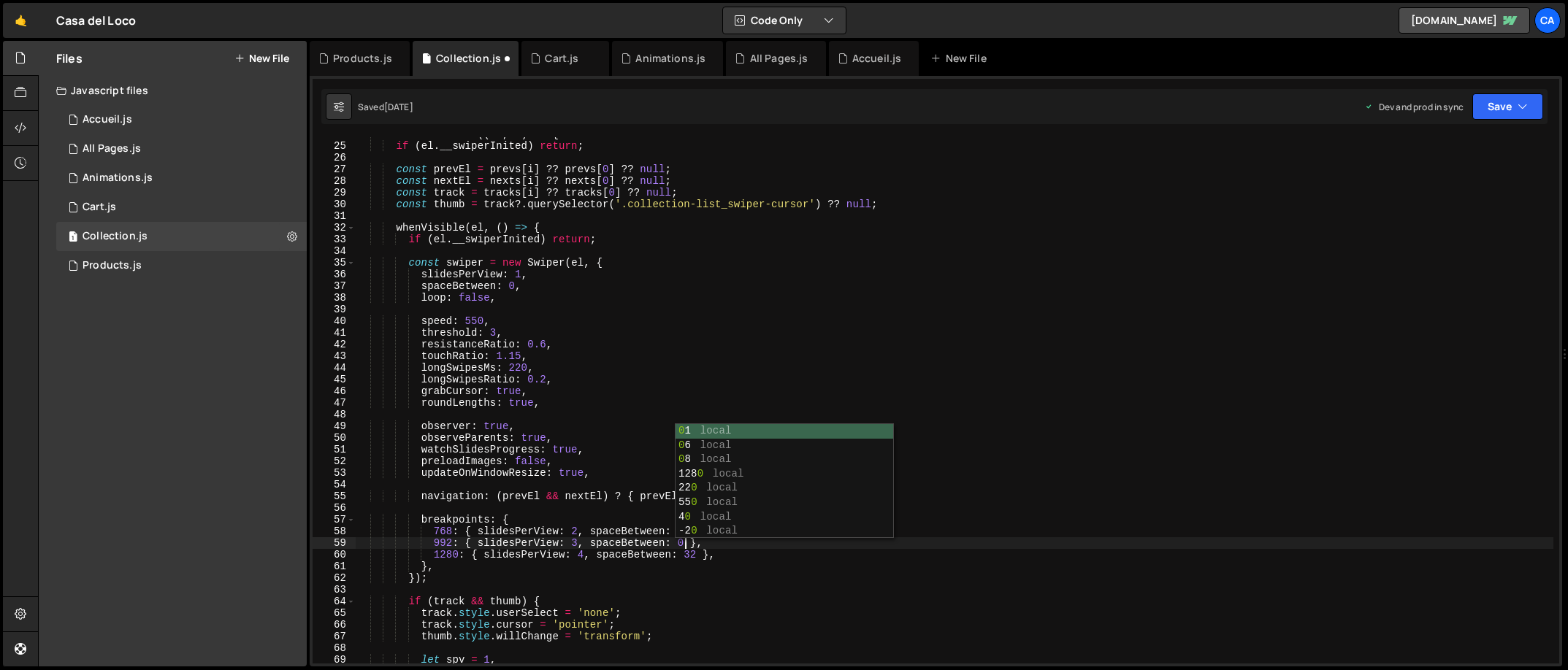
click at [688, 554] on div "sliders . forEach (( el , i ) => { if ( el . __swiperInited ) return ; const pr…" at bounding box center [954, 403] width 1198 height 549
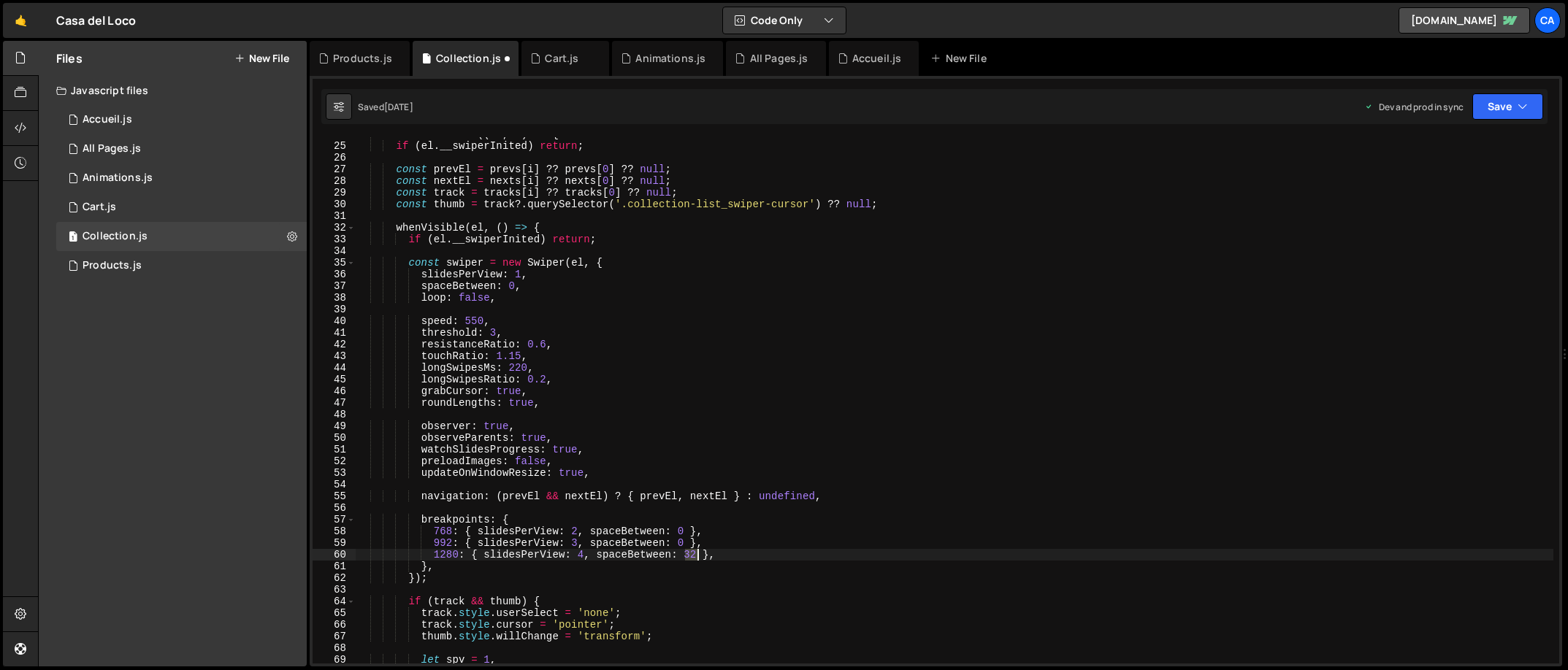
click at [688, 554] on div "sliders . forEach (( el , i ) => { if ( el . __swiperInited ) return ; const pr…" at bounding box center [954, 403] width 1198 height 549
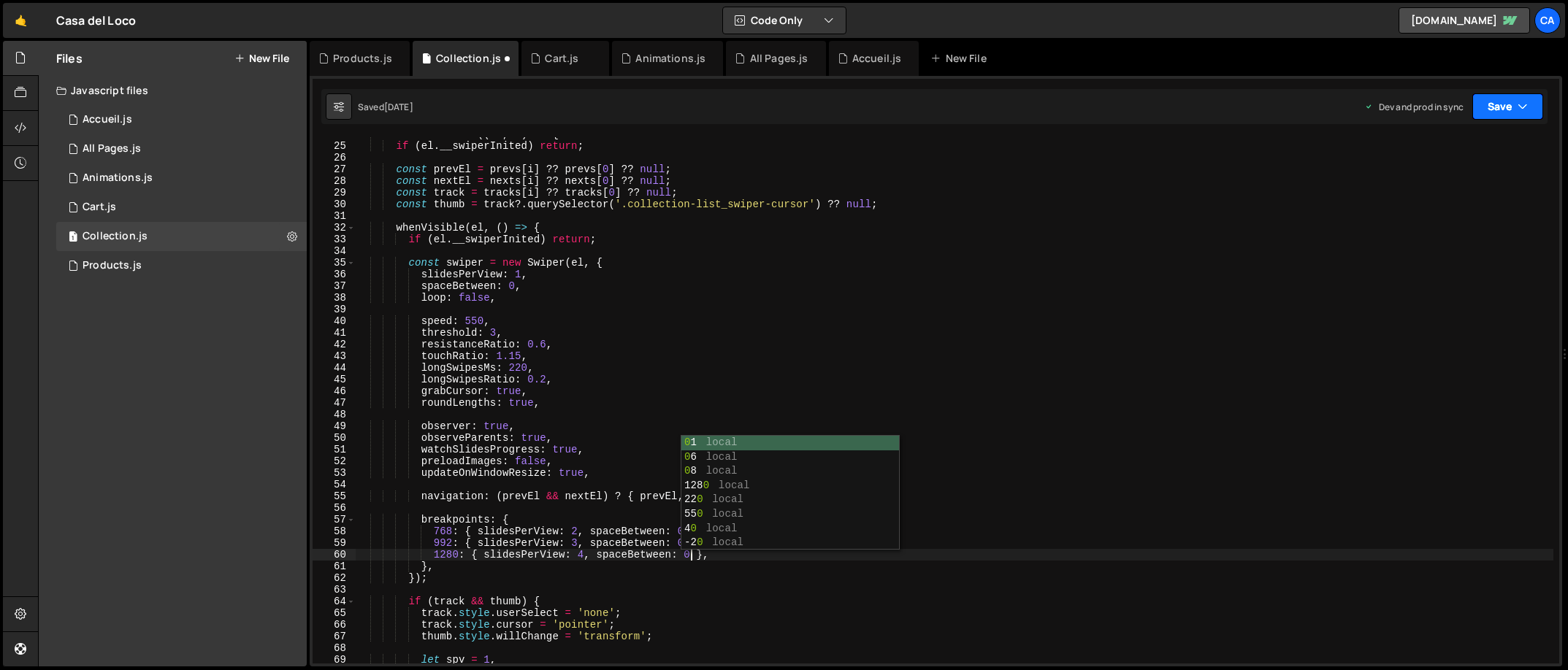
click at [1393, 107] on button "Save" at bounding box center [1507, 106] width 71 height 27
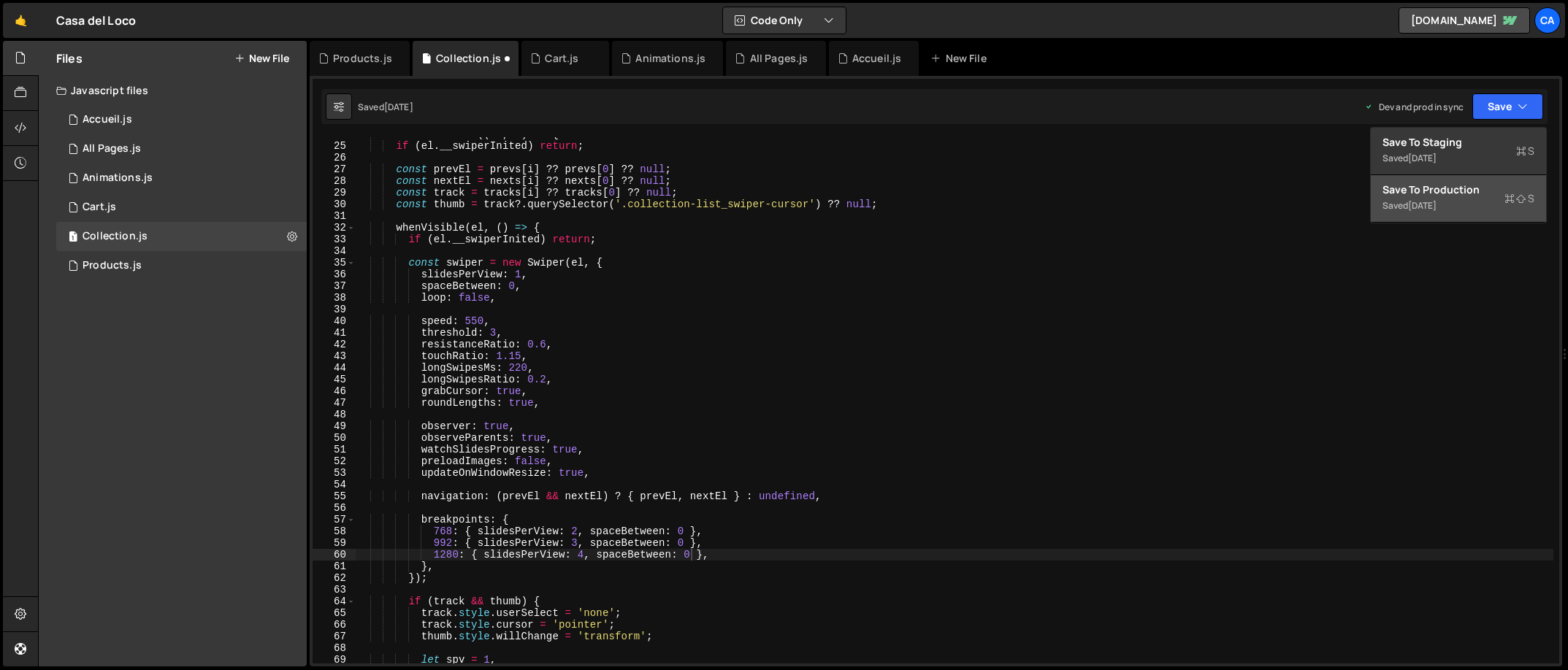
click at [1393, 211] on div "Saved [DATE]" at bounding box center [1458, 205] width 152 height 17
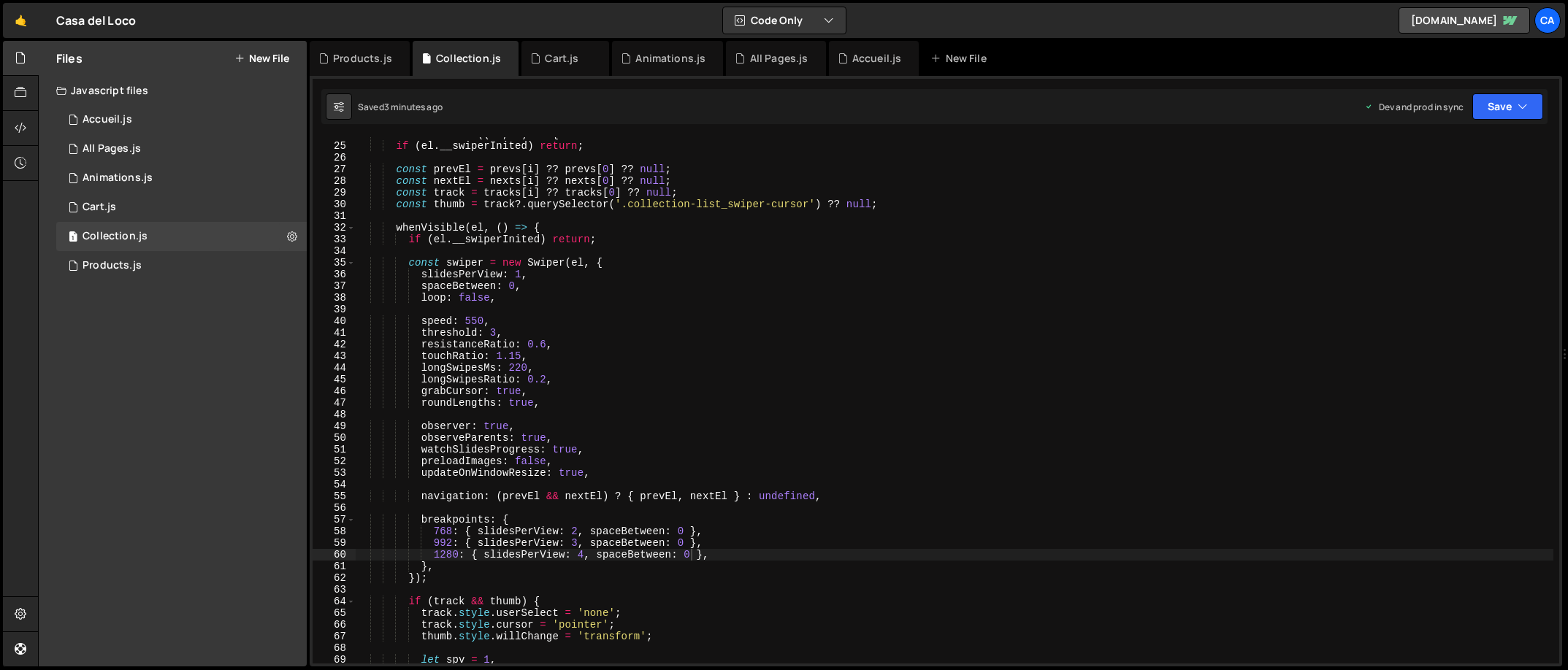
click at [515, 285] on div "sliders . forEach (( el , i ) => { if ( el . __swiperInited ) return ; const pr…" at bounding box center [954, 403] width 1198 height 549
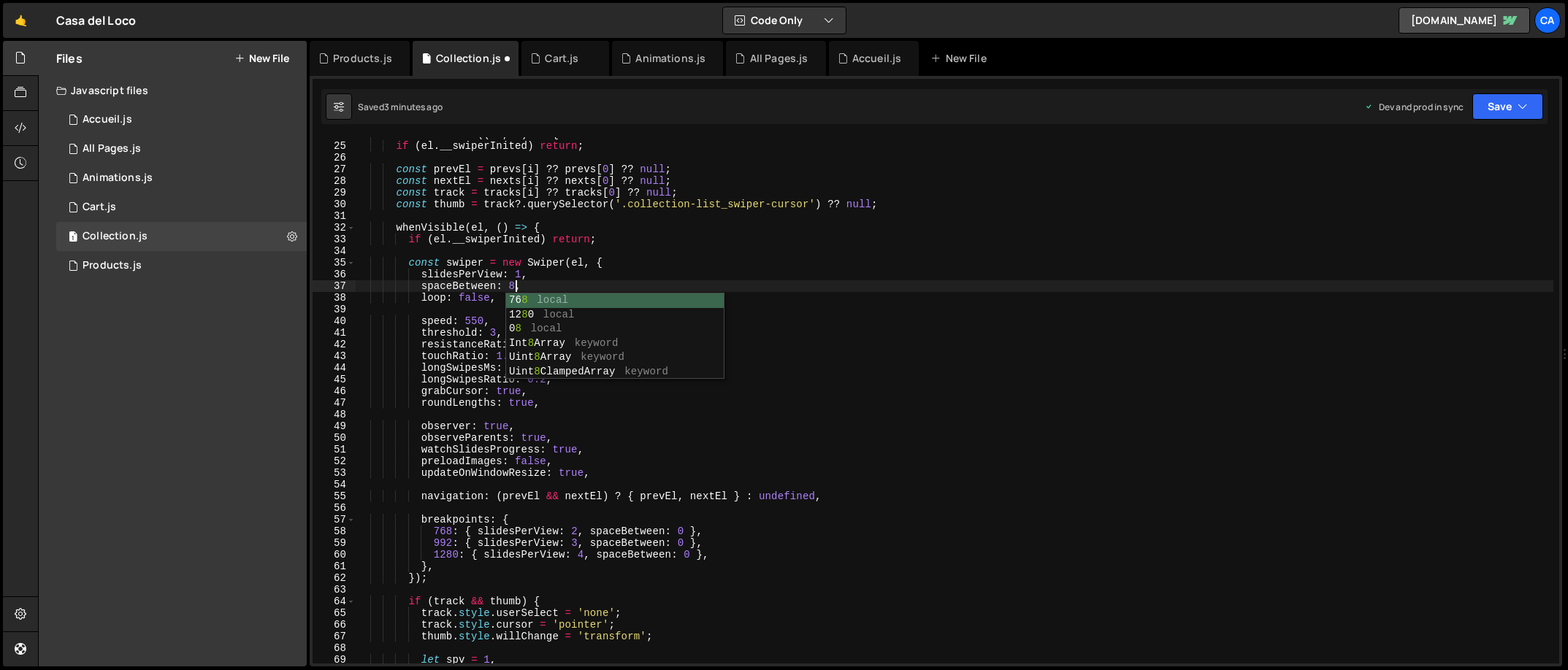
click at [683, 531] on div "sliders . forEach (( el , i ) => { if ( el . __swiperInited ) return ; const pr…" at bounding box center [954, 403] width 1198 height 549
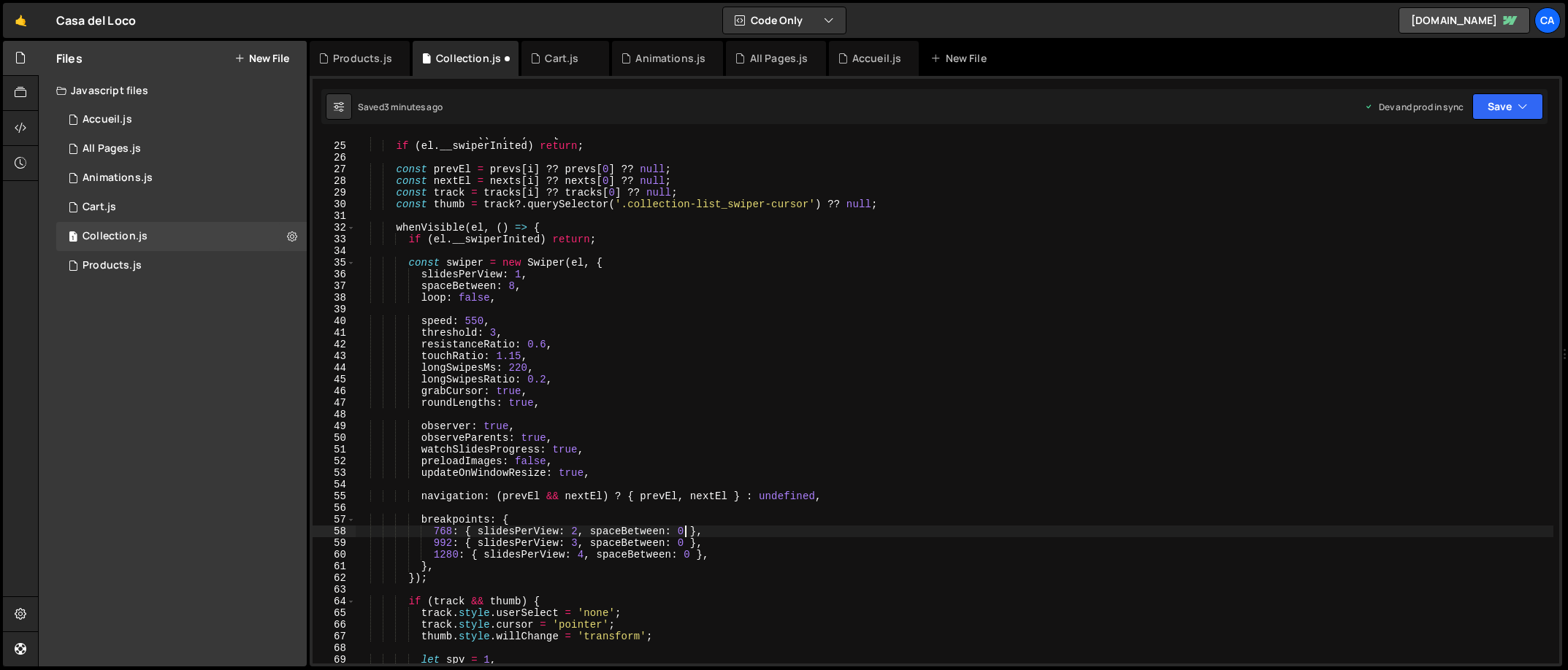
click at [683, 531] on div "sliders . forEach (( el , i ) => { if ( el . __swiperInited ) return ; const pr…" at bounding box center [954, 403] width 1198 height 549
type textarea "768: { slidesPerView: 2, spaceBetween: 8 },"
click at [751, 482] on div "sliders . forEach (( el , i ) => { if ( el . __swiperInited ) return ; const pr…" at bounding box center [954, 403] width 1198 height 549
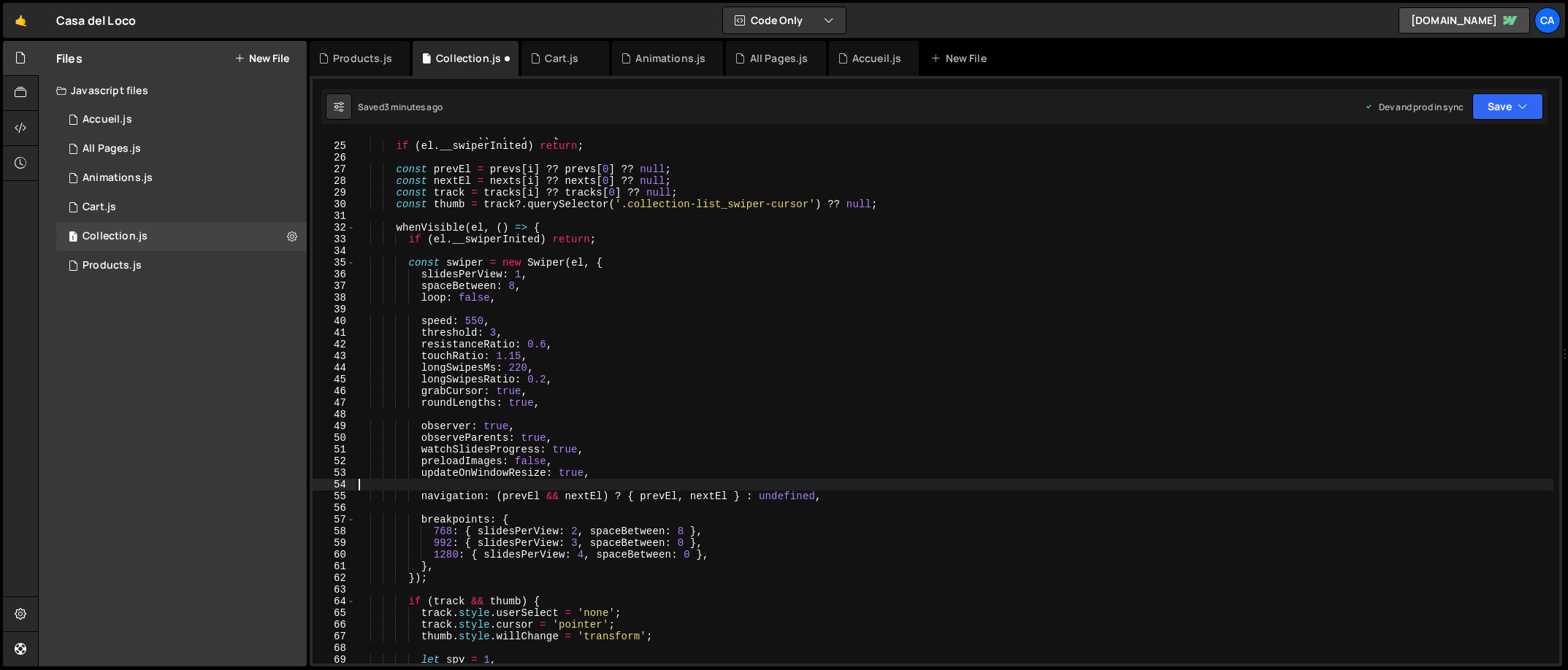
click at [682, 542] on div "sliders . forEach (( el , i ) => { if ( el . __swiperInited ) return ; const pr…" at bounding box center [954, 403] width 1198 height 549
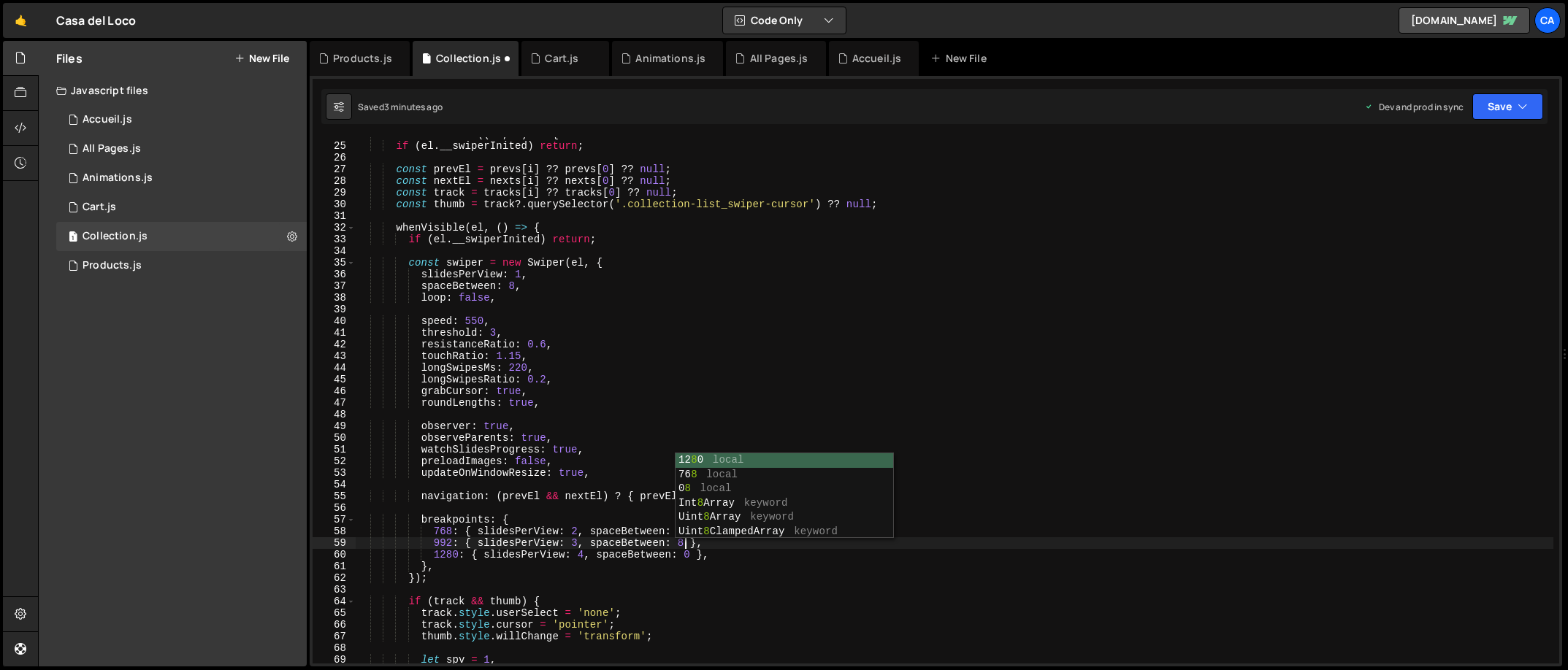
scroll to position [0, 22]
click at [689, 554] on div "sliders . forEach (( el , i ) => { if ( el . __swiperInited ) return ; const pr…" at bounding box center [954, 403] width 1198 height 549
click at [693, 405] on div "sliders . forEach (( el , i ) => { if ( el . __swiperInited ) return ; const pr…" at bounding box center [954, 403] width 1198 height 549
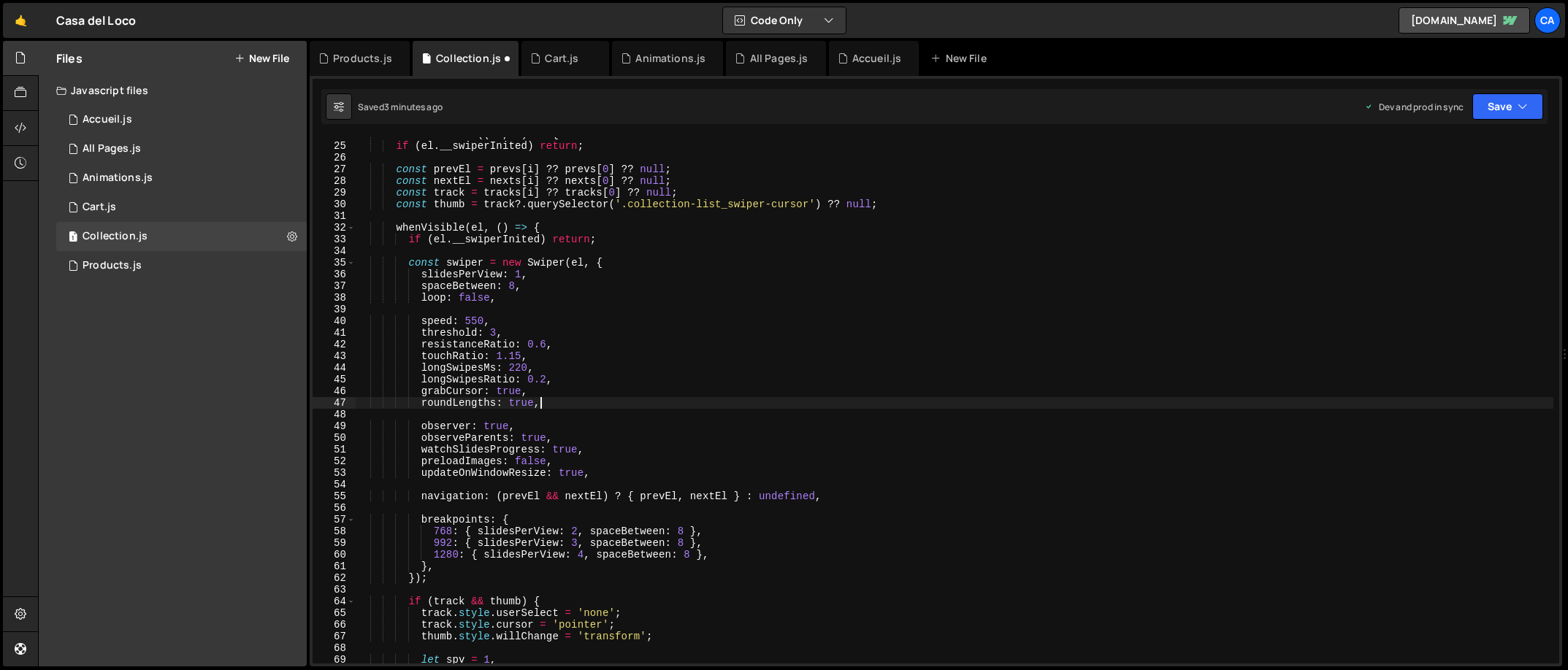
scroll to position [0, 12]
type textarea "roundLengths: true,"
click at [1393, 113] on button "Save" at bounding box center [1507, 106] width 71 height 27
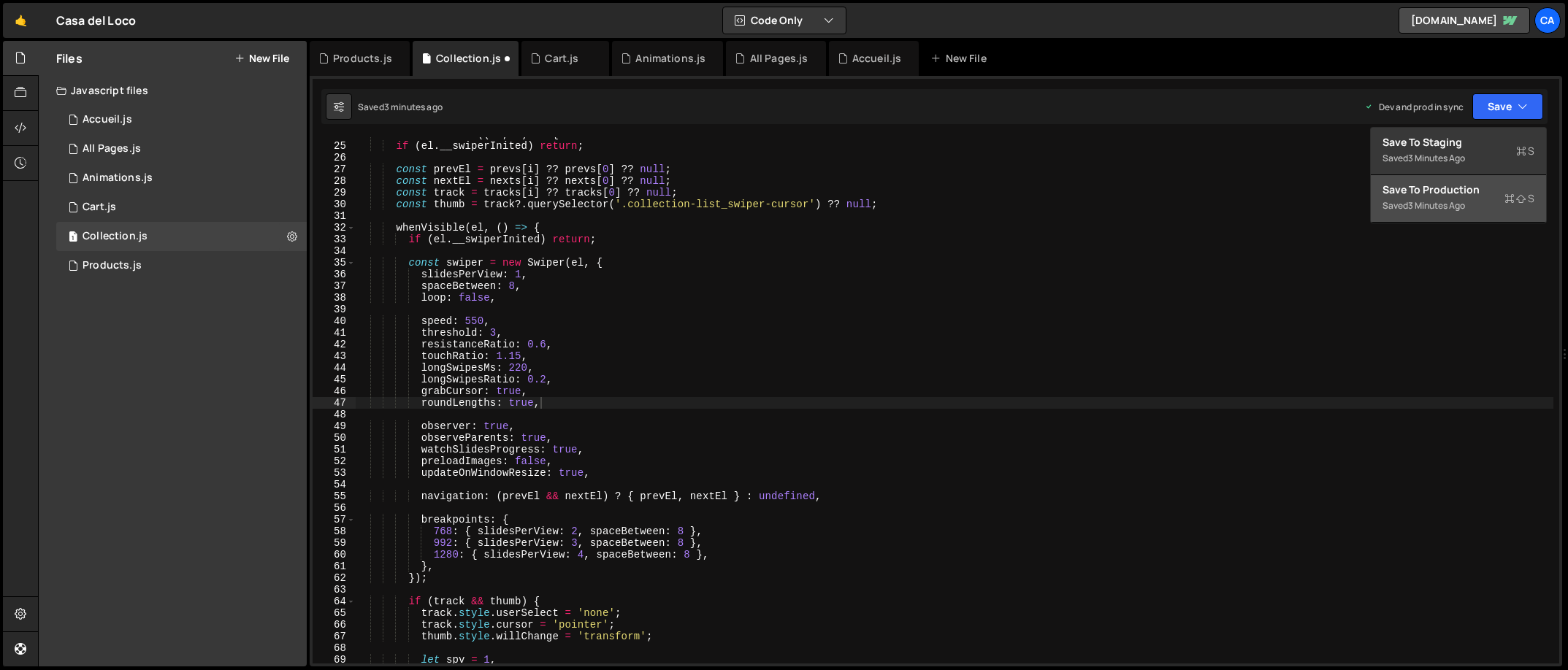
click at [1393, 195] on div "Save to Production S" at bounding box center [1458, 190] width 152 height 15
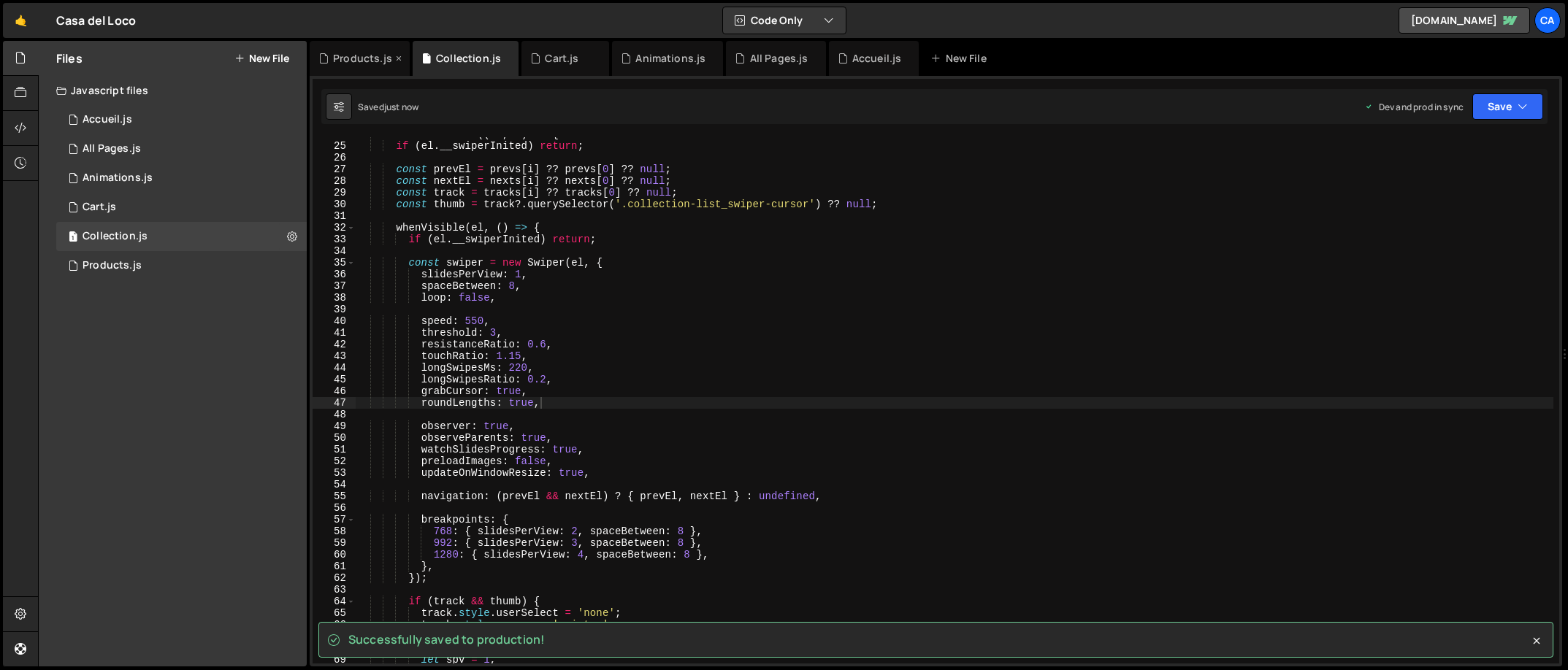
click at [356, 52] on div "Products.js" at bounding box center [362, 58] width 59 height 15
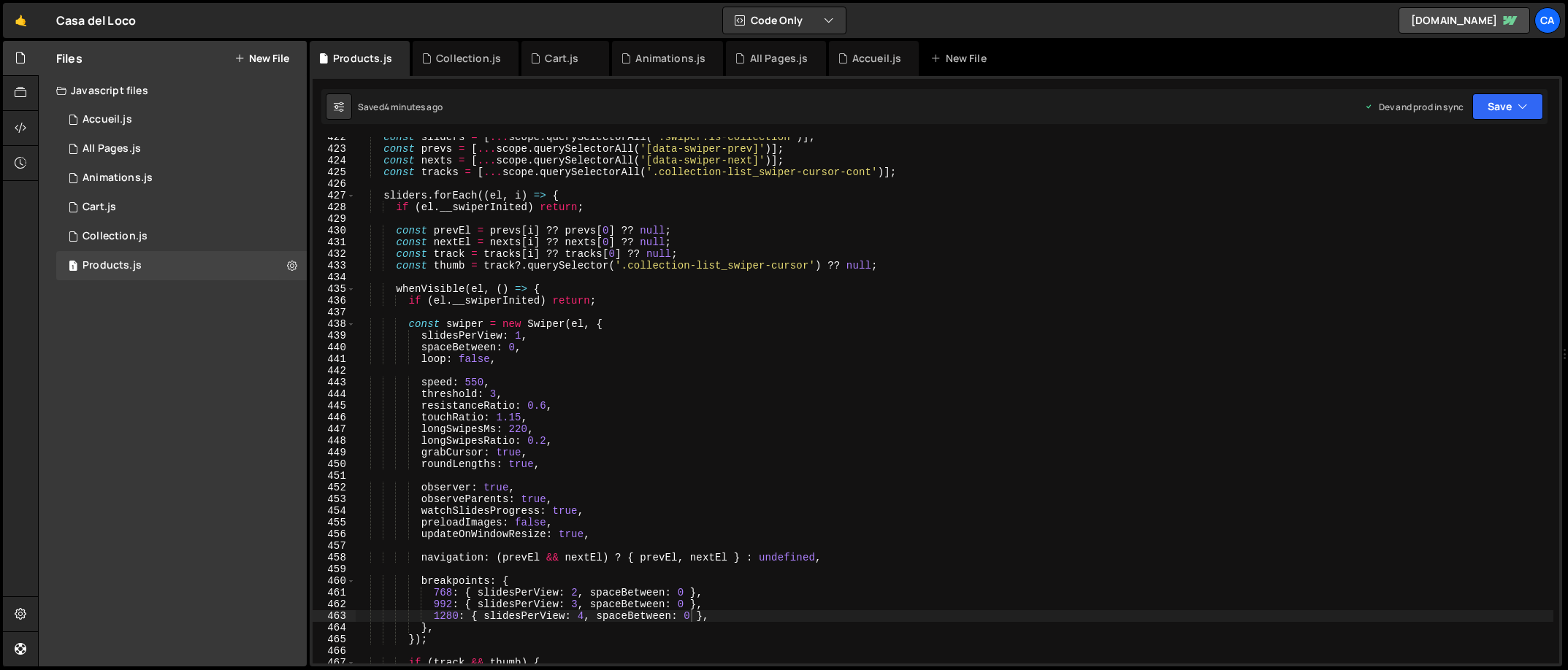
scroll to position [4924, 0]
click at [682, 593] on div "const sliders = [ ... scope . querySelectorAll ( '.swiper.is-collection' )] ; c…" at bounding box center [954, 406] width 1198 height 549
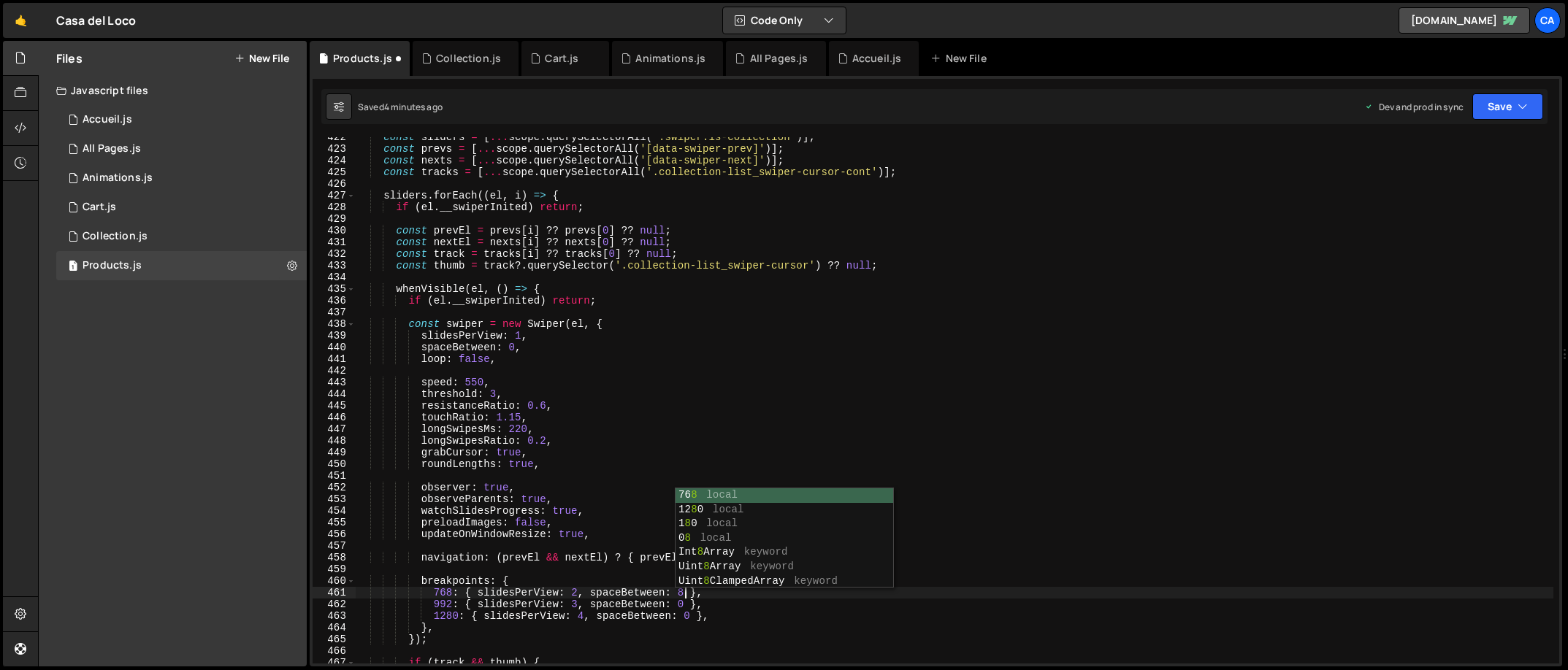
click at [684, 605] on div "const sliders = [ ... scope . querySelectorAll ( '.swiper.is-collection' )] ; c…" at bounding box center [954, 406] width 1198 height 549
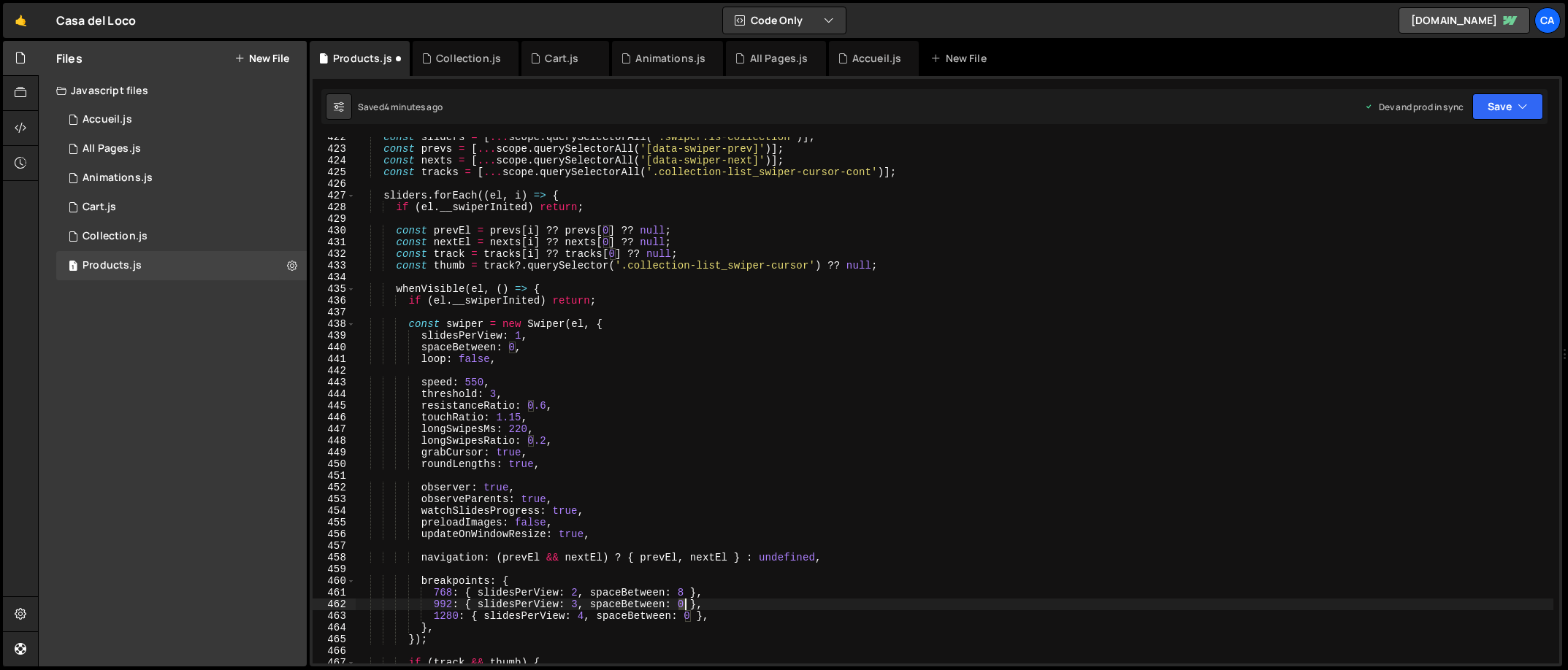
click at [684, 605] on div "const sliders = [ ... scope . querySelectorAll ( '.swiper.is-collection' )] ; c…" at bounding box center [954, 406] width 1198 height 549
click at [690, 616] on div "const sliders = [ ... scope . querySelectorAll ( '.swiper.is-collection' )] ; c…" at bounding box center [954, 406] width 1198 height 549
click at [512, 348] on div "const sliders = [ ... scope . querySelectorAll ( '.swiper.is-collection' )] ; c…" at bounding box center [954, 406] width 1198 height 549
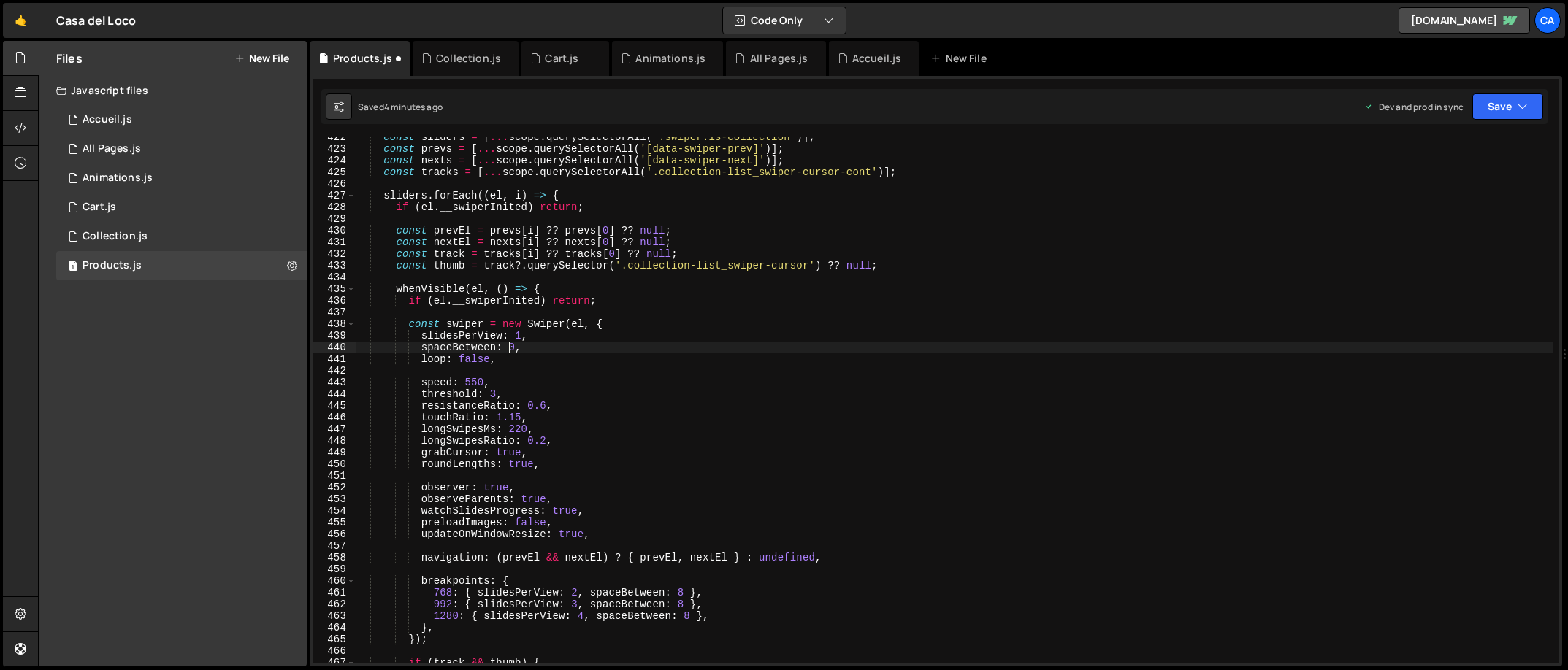
click at [512, 348] on div "const sliders = [ ... scope . querySelectorAll ( '.swiper.is-collection' )] ; c…" at bounding box center [954, 406] width 1198 height 549
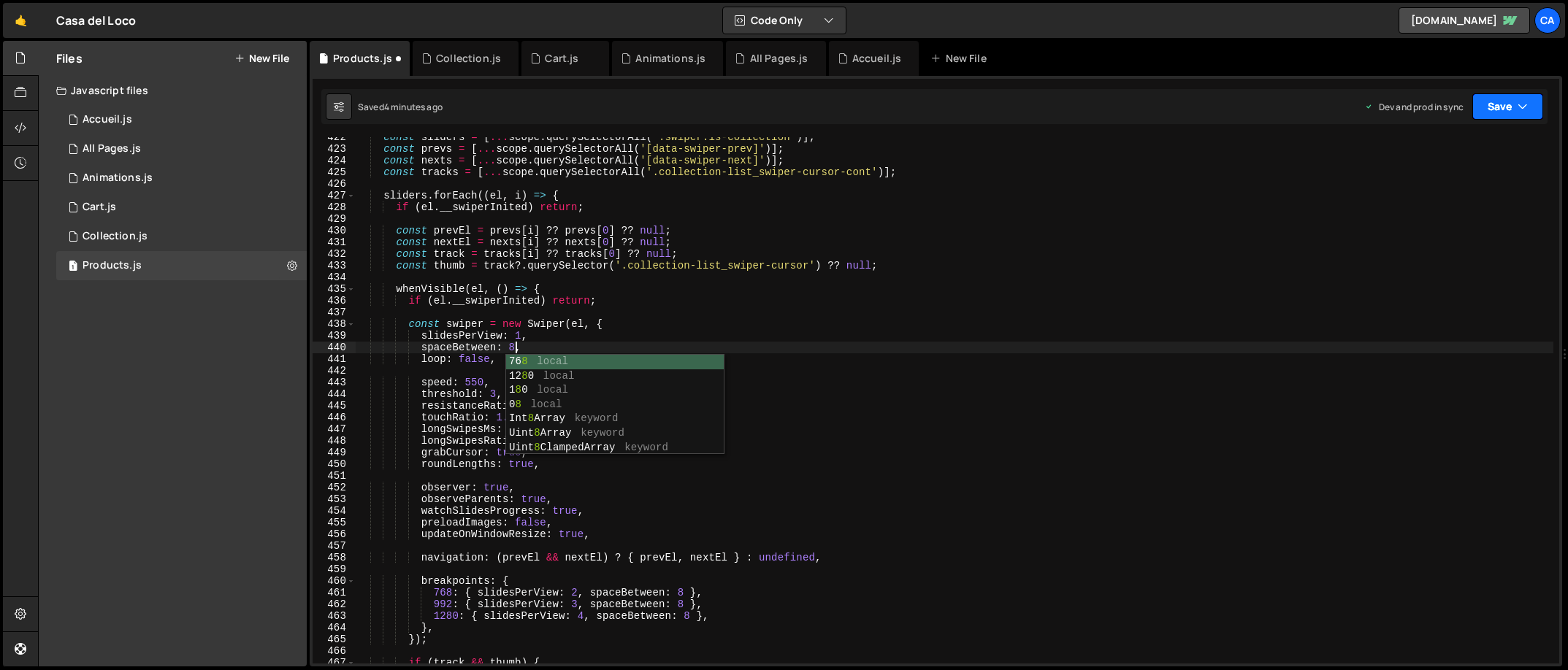
type textarea "spaceBetween: 8,"
click at [1393, 105] on button "Save" at bounding box center [1507, 106] width 71 height 27
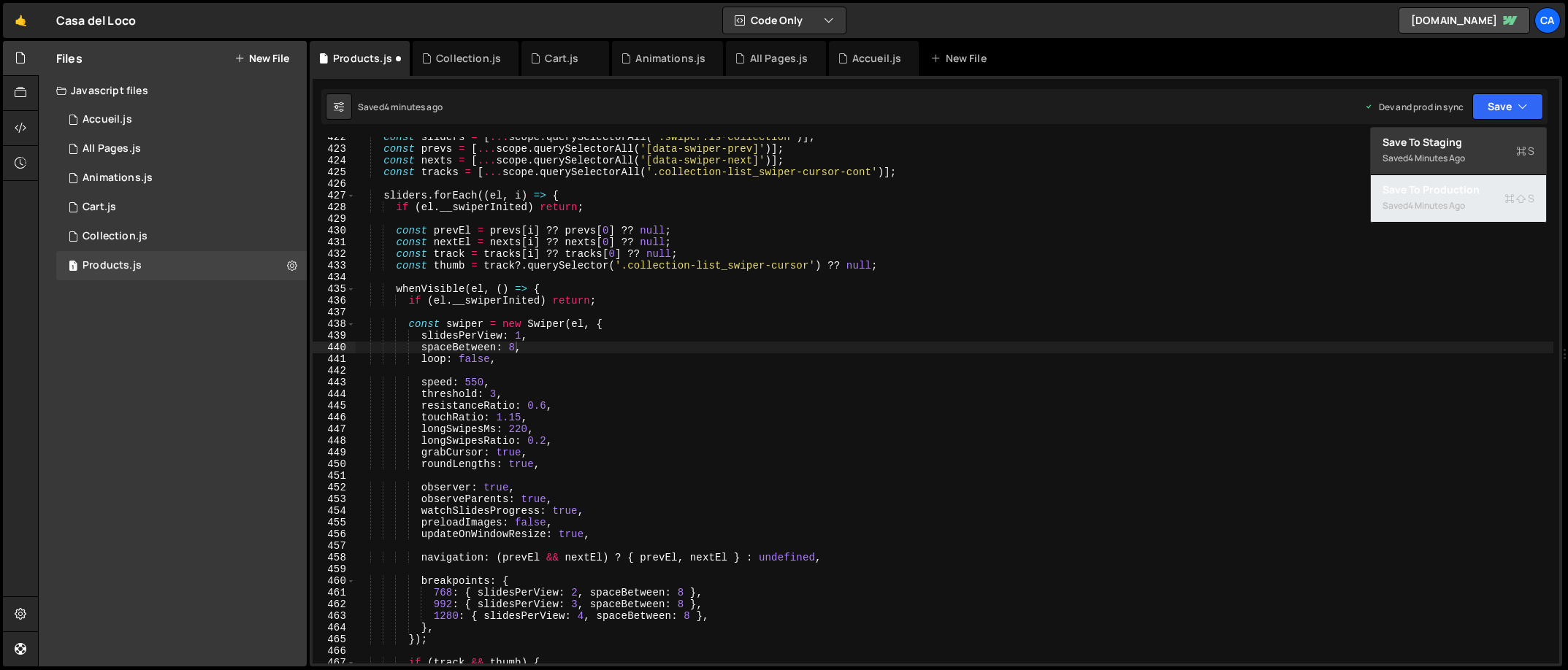
drag, startPoint x: 1419, startPoint y: 200, endPoint x: 1377, endPoint y: 199, distance: 42.0
click at [1393, 200] on div "4 minutes ago" at bounding box center [1437, 205] width 57 height 12
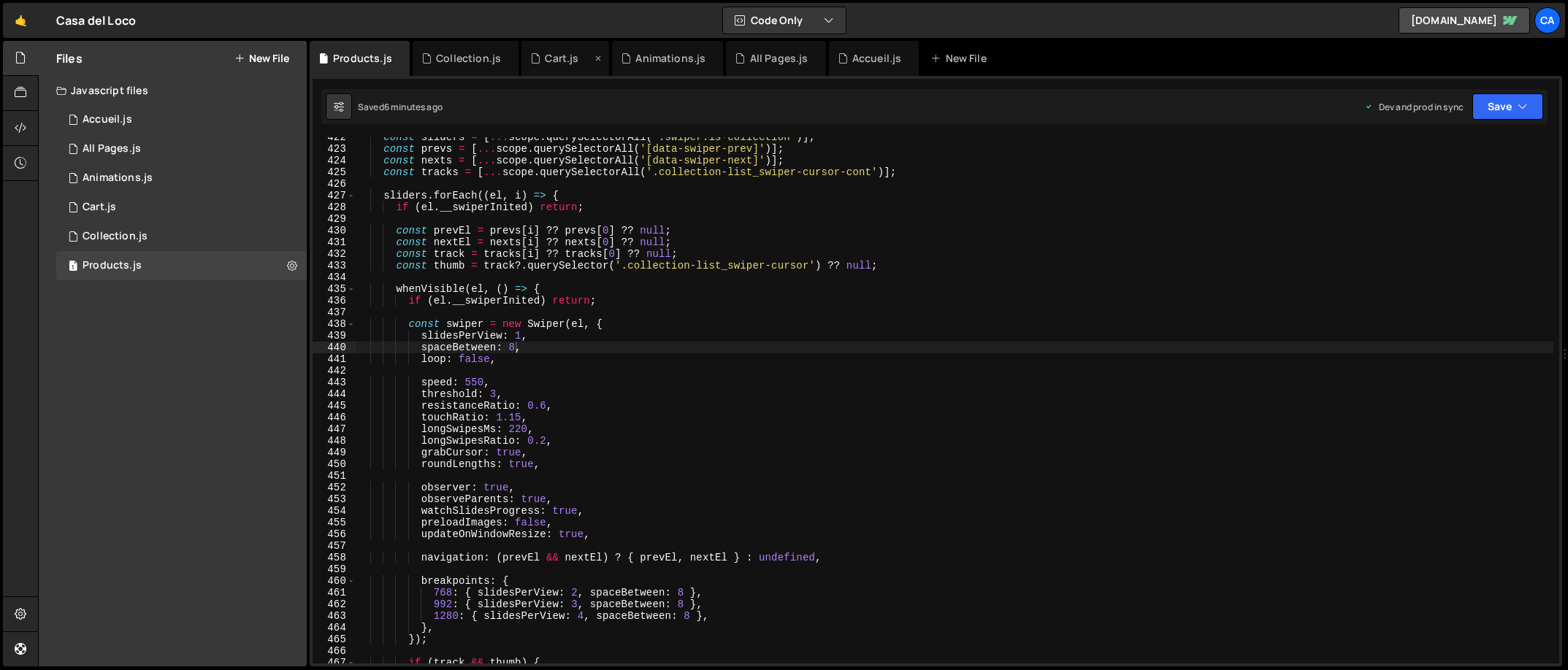
click at [562, 63] on div "Cart.js" at bounding box center [561, 58] width 33 height 15
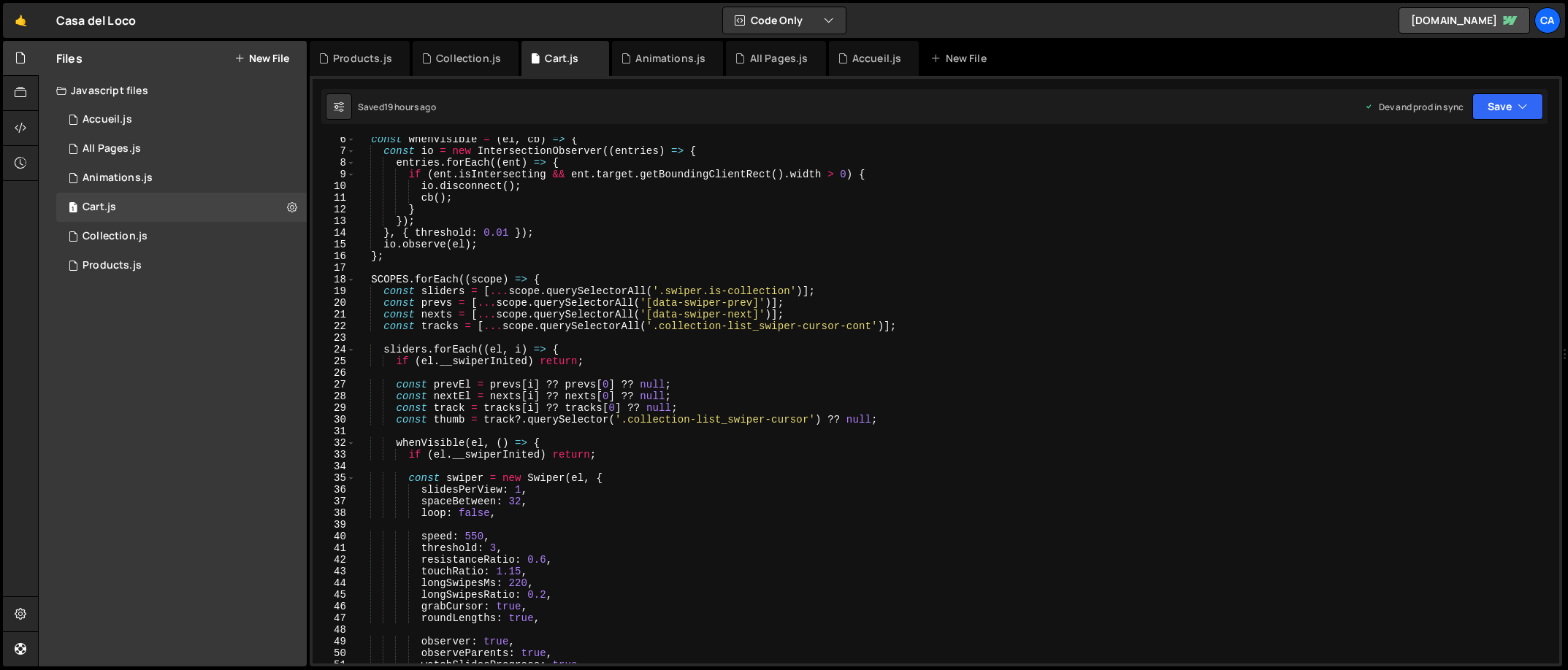
scroll to position [90, 0]
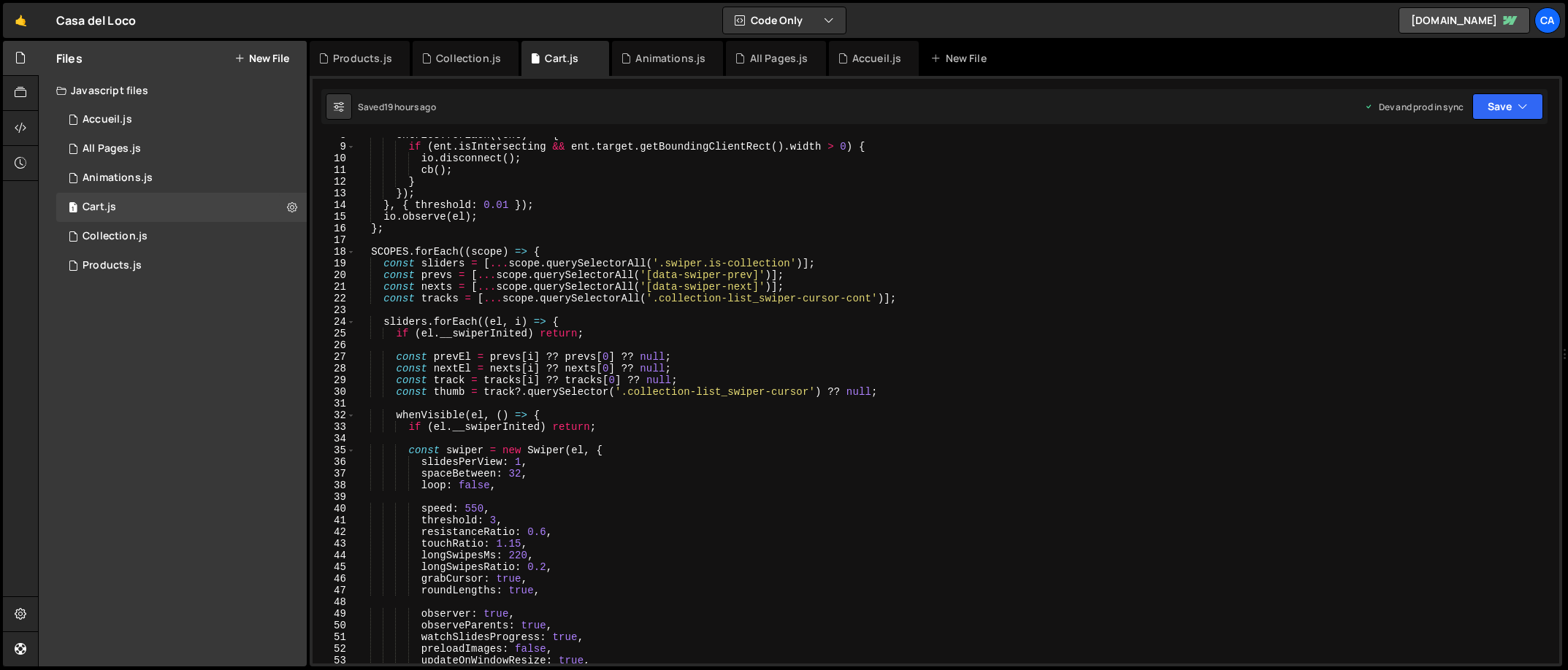
click at [516, 475] on div "entries . forEach (( ent ) => { if ( ent . isIntersecting && ent . target . get…" at bounding box center [954, 403] width 1198 height 549
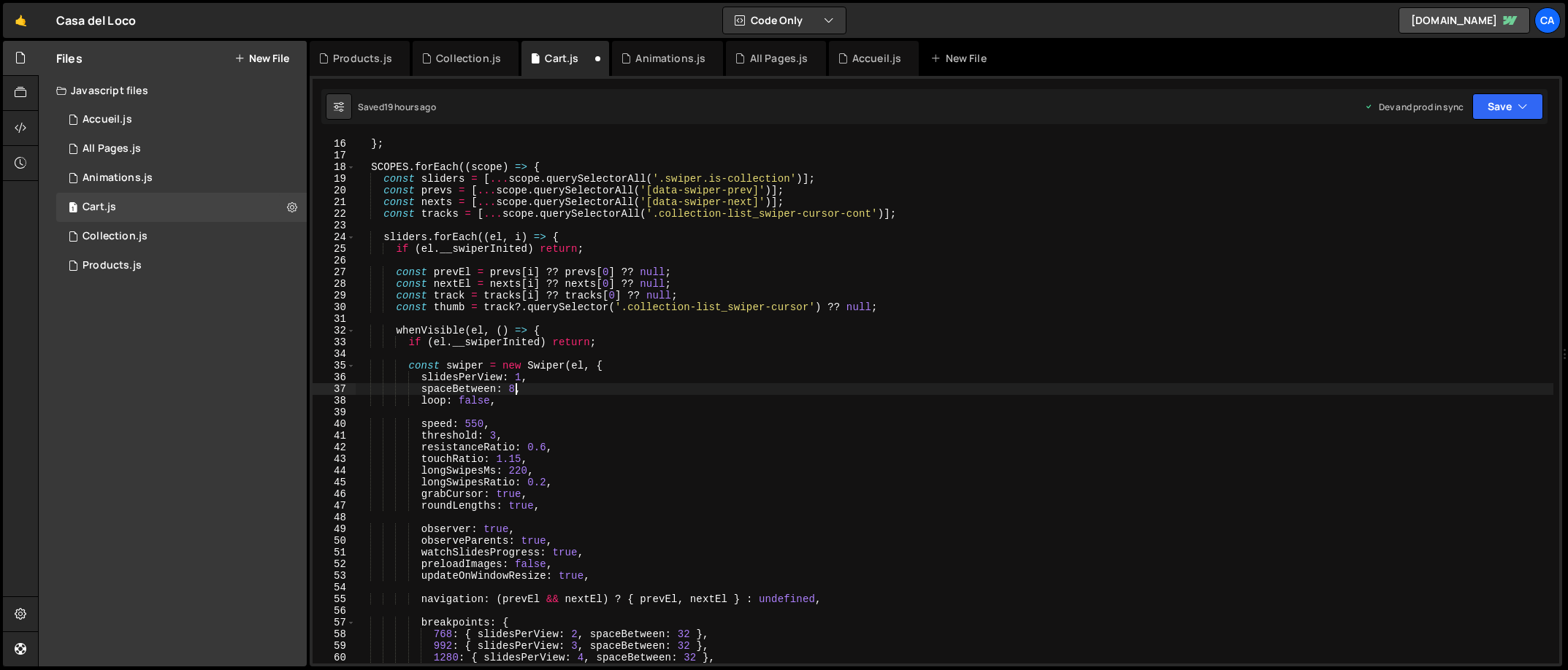
scroll to position [283, 0]
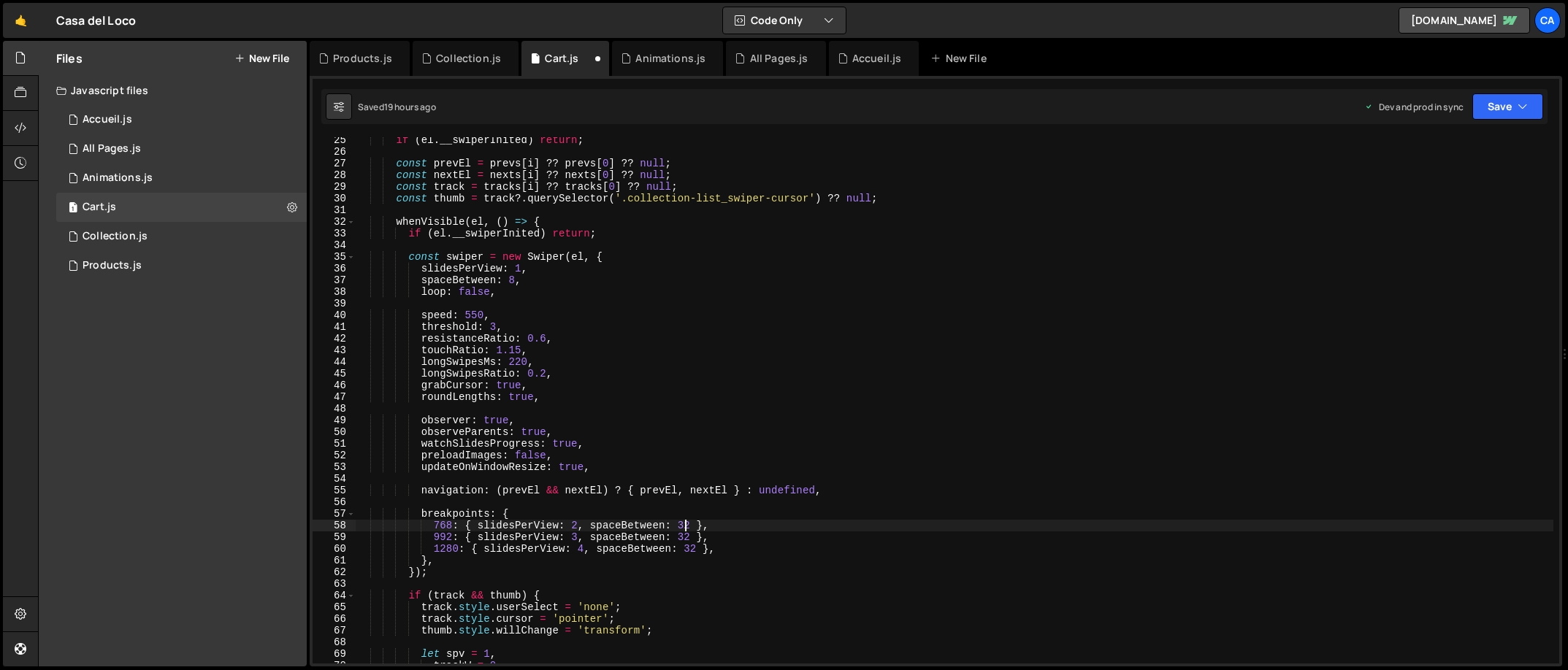
click at [685, 524] on div "if ( el . __swiperInited ) return ; const prevEl = prevs [ i ] ?? prevs [ 0 ] ?…" at bounding box center [954, 409] width 1198 height 549
type textarea "768: { slidesPerView: 2, spaceBetween: 8 },"
click at [688, 501] on div "if ( el . __swiperInited ) return ; const prevEl = prevs [ i ] ?? prevs [ 0 ] ?…" at bounding box center [954, 409] width 1198 height 549
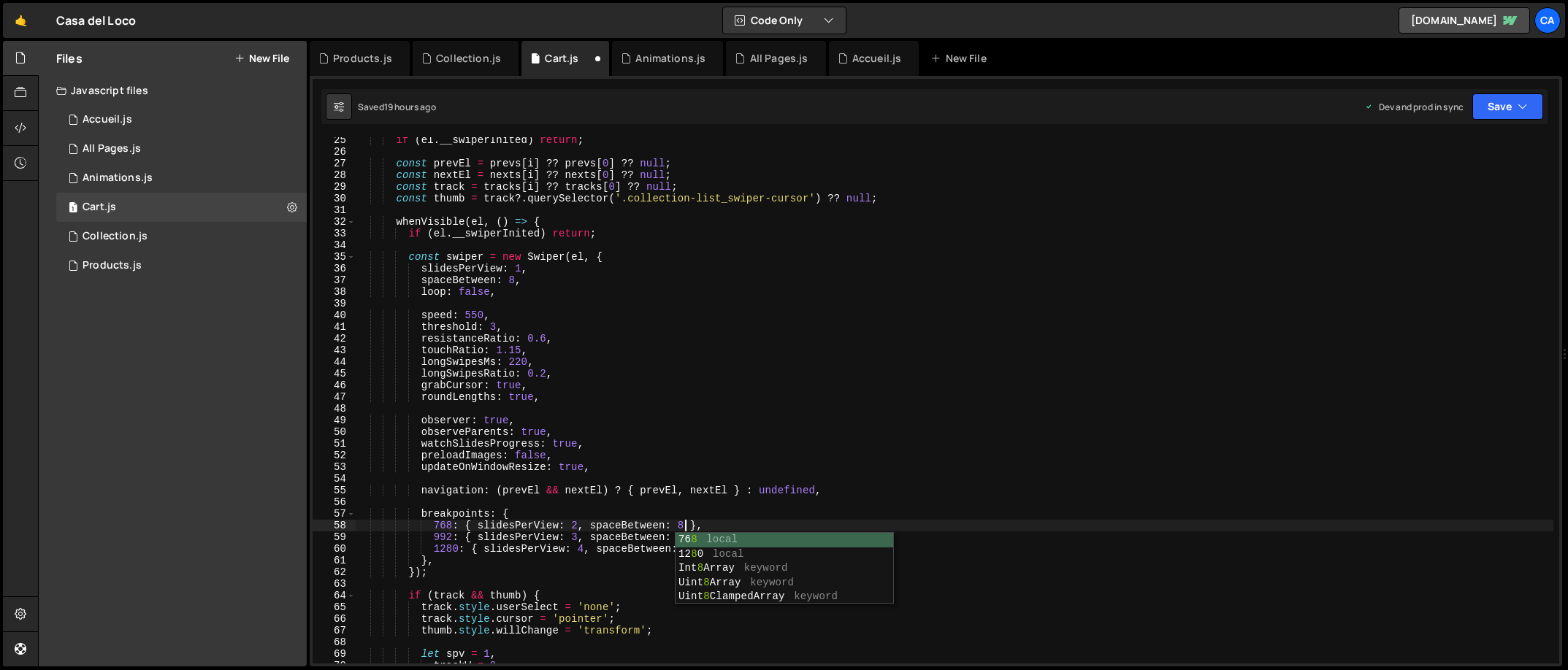
scroll to position [0, 0]
click at [688, 536] on div "if ( el . __swiperInited ) return ; const prevEl = prevs [ i ] ?? prevs [ 0 ] ?…" at bounding box center [954, 409] width 1198 height 549
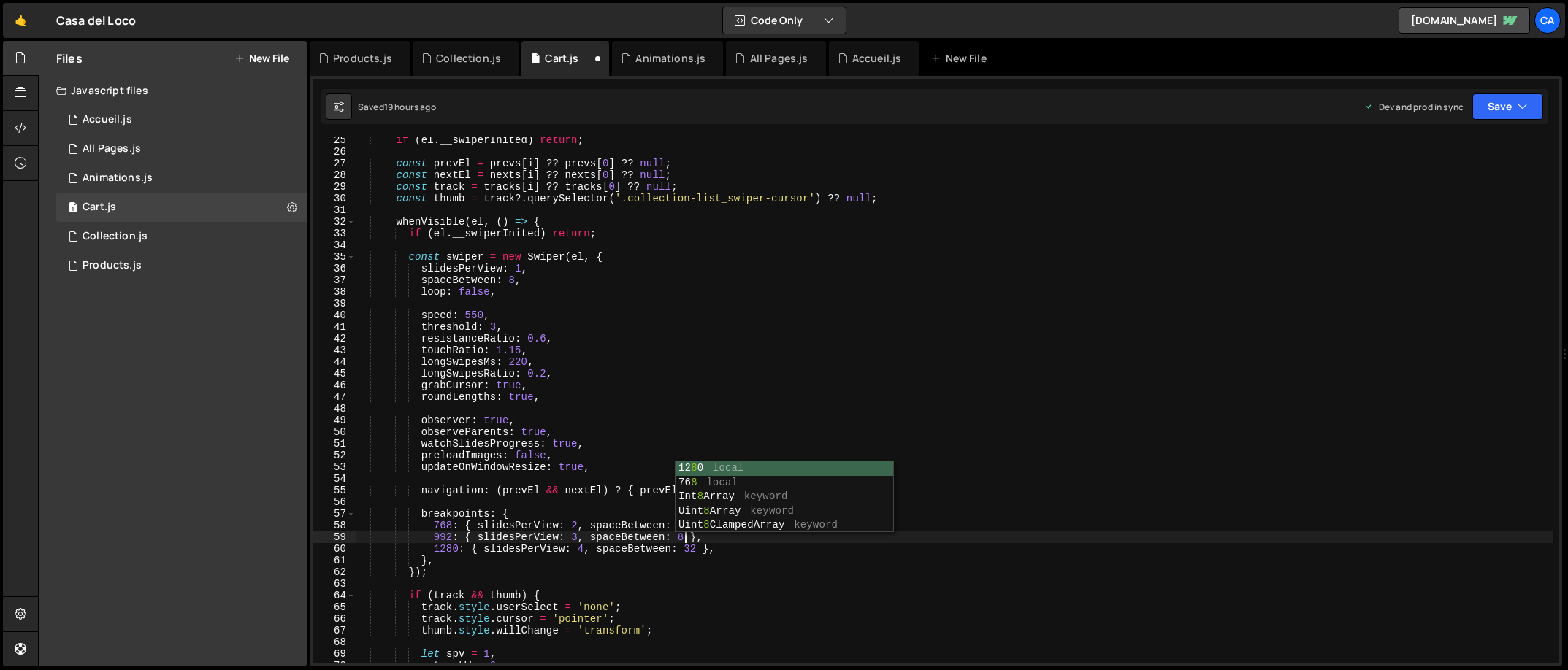
scroll to position [0, 22]
click at [692, 550] on div "if ( el . __swiperInited ) return ; const prevEl = prevs [ i ] ?? prevs [ 0 ] ?…" at bounding box center [954, 409] width 1198 height 549
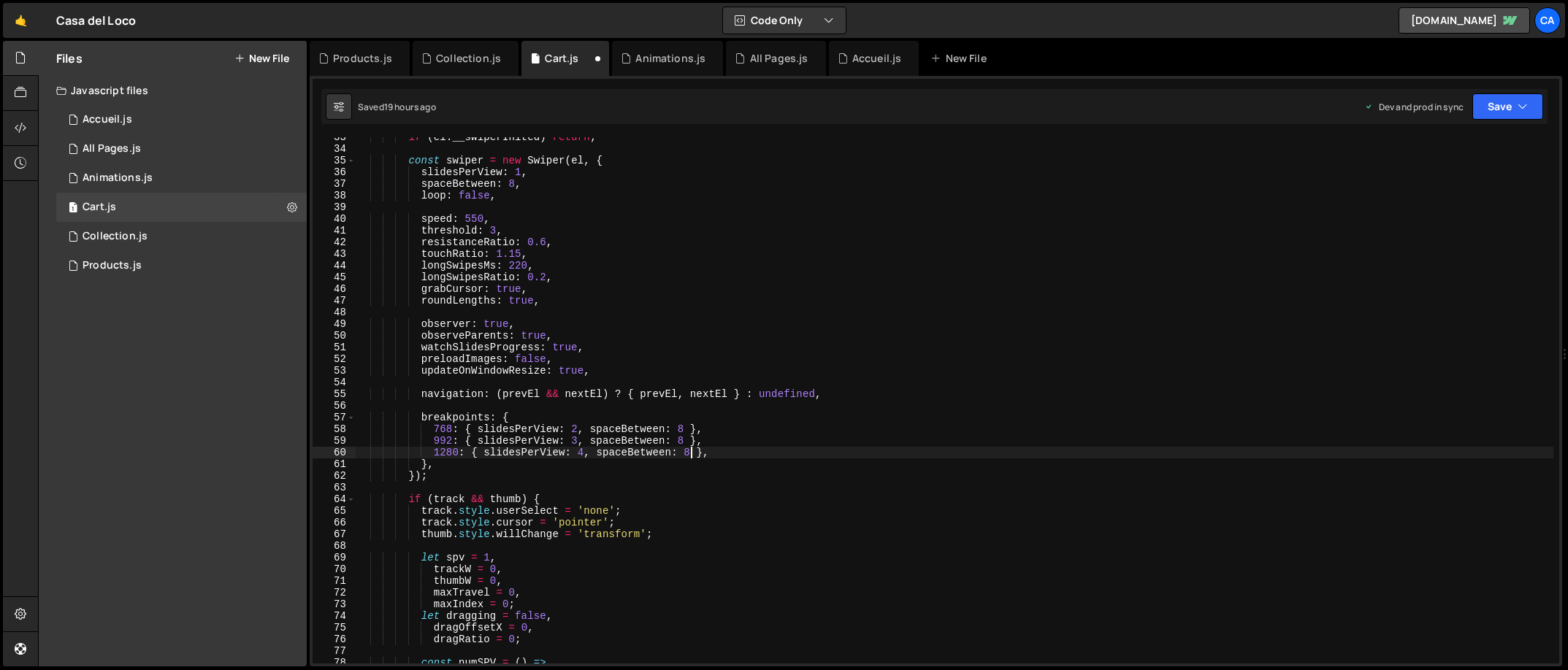
scroll to position [476, 0]
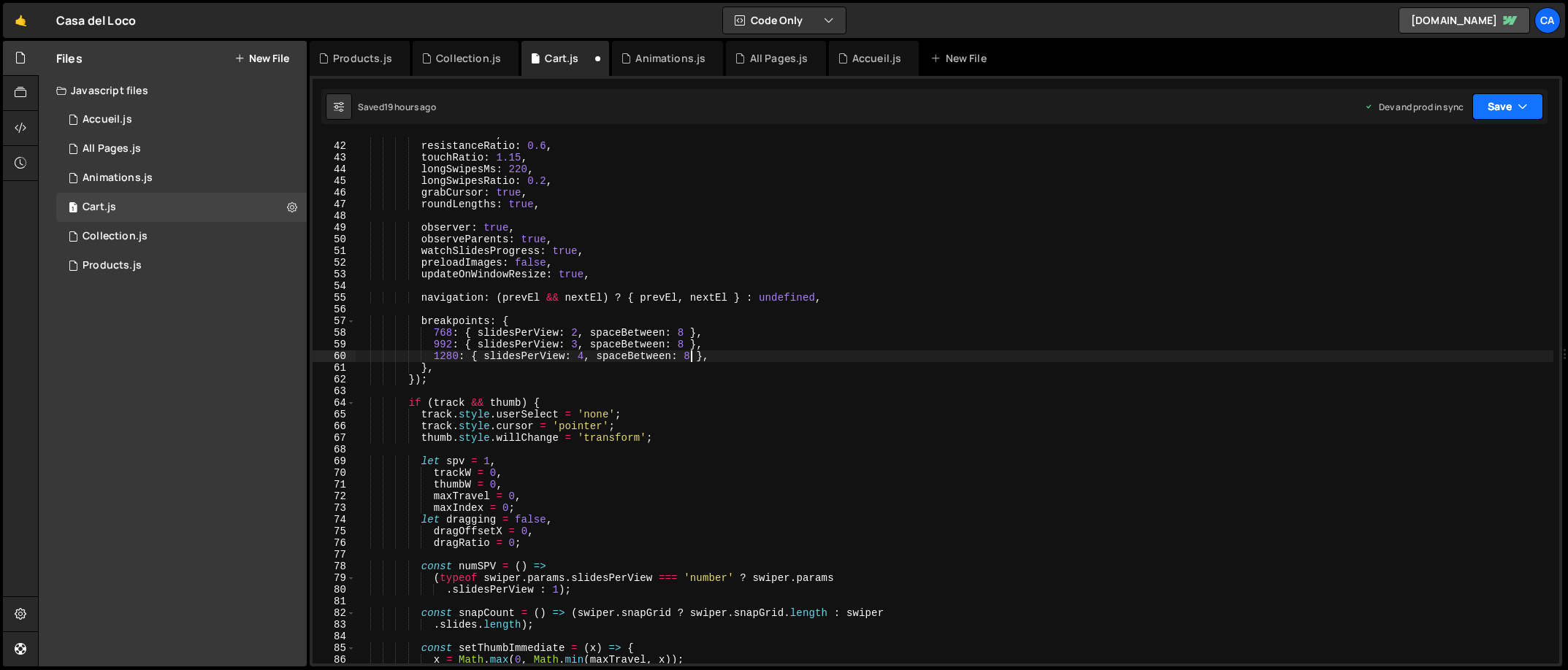
type textarea "1280: { slidesPerView: 4, spaceBetween: 8 },"
click at [1393, 99] on button "Save" at bounding box center [1507, 106] width 71 height 27
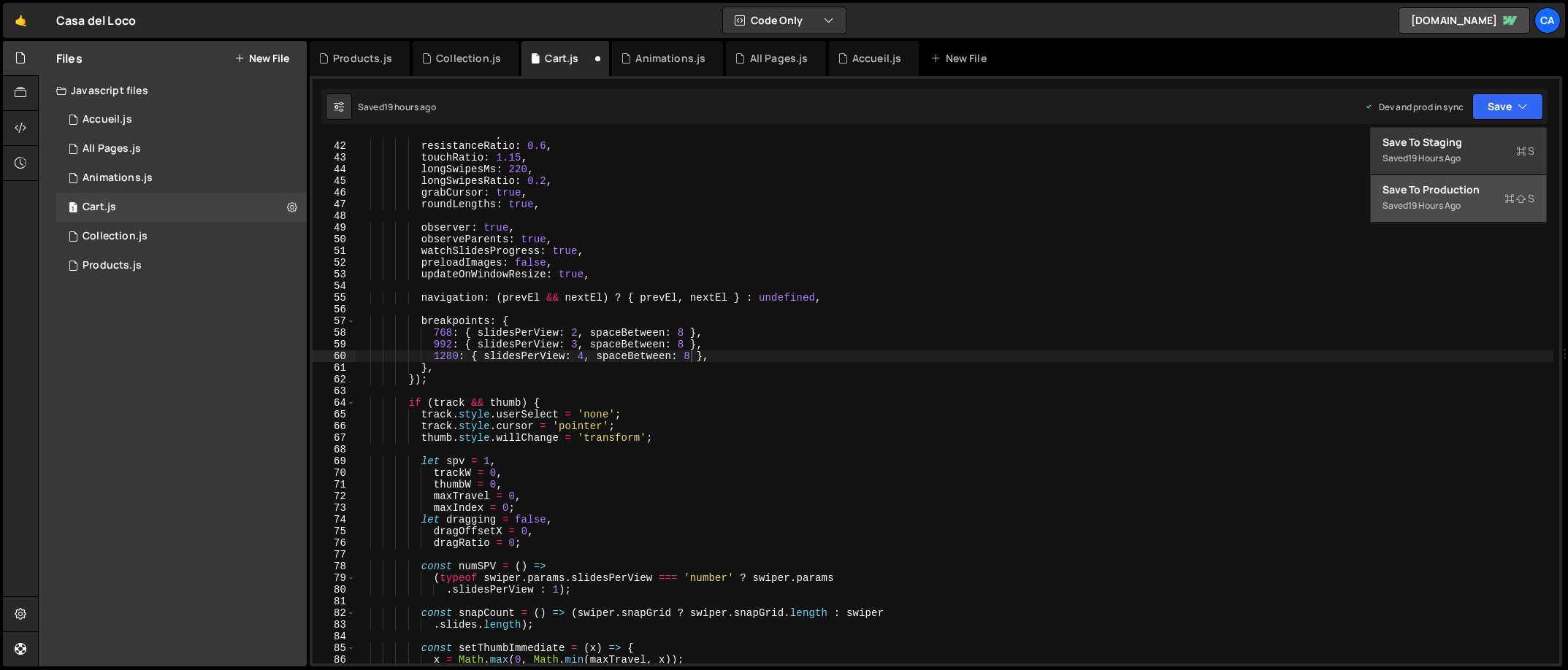
click at [1393, 193] on div "Save to Production S" at bounding box center [1458, 190] width 152 height 15
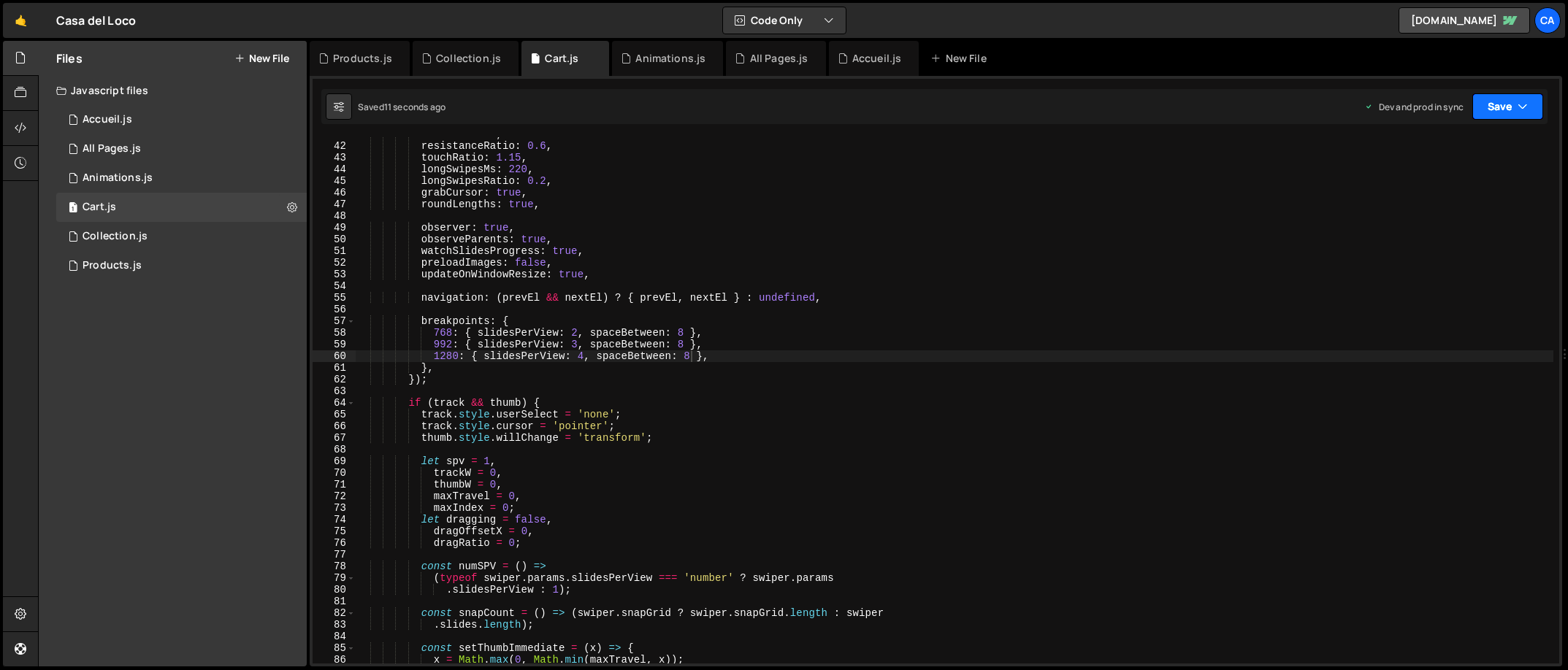
click at [1393, 103] on button "Save" at bounding box center [1507, 106] width 71 height 27
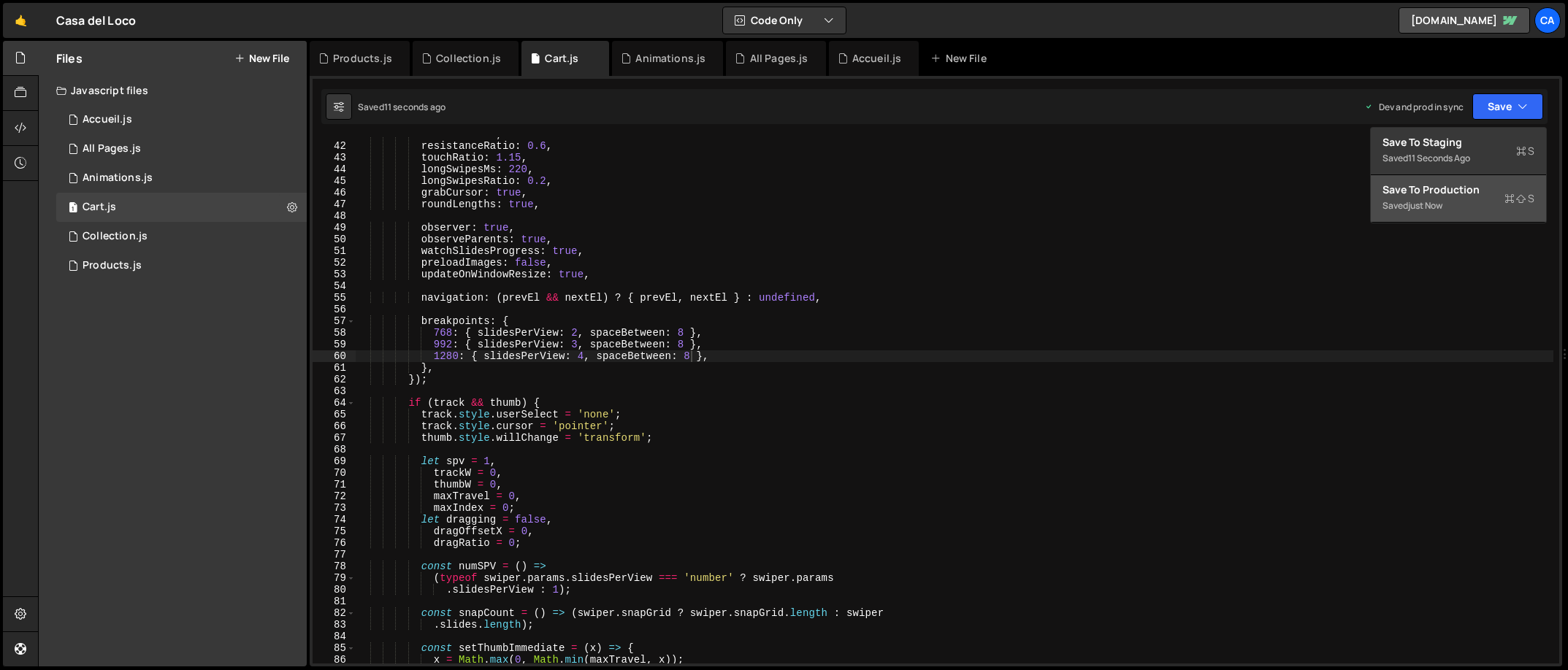
click at [1393, 195] on div "Save to Production S" at bounding box center [1458, 190] width 152 height 15
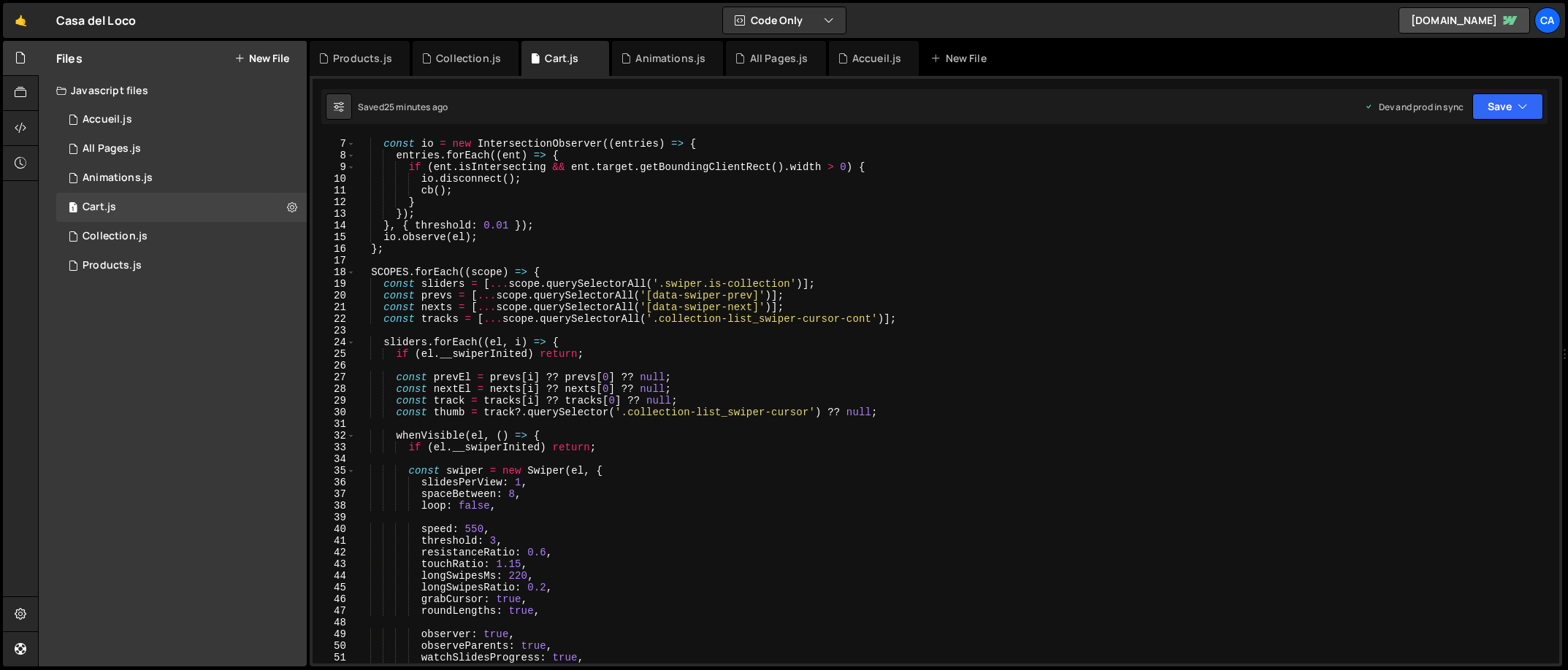
scroll to position [0, 0]
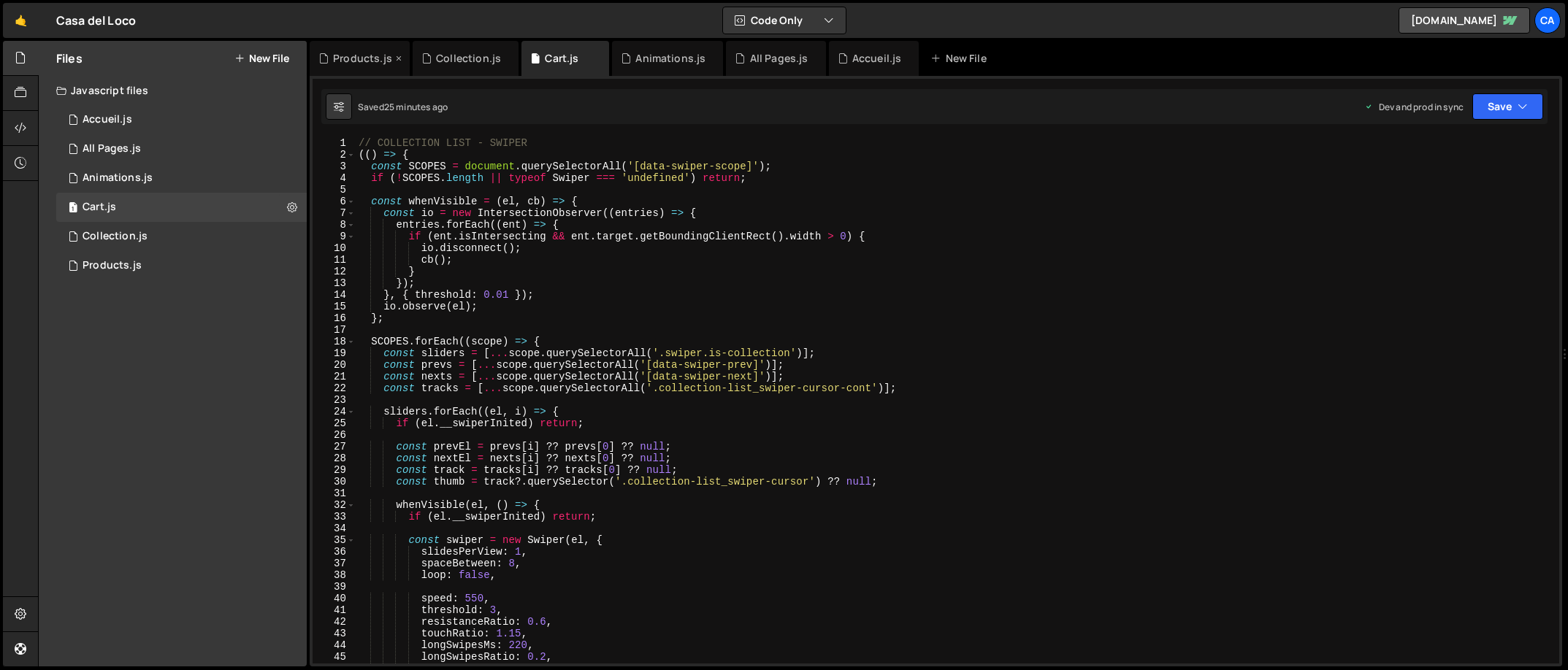
click at [359, 55] on div "Products.js" at bounding box center [362, 58] width 59 height 15
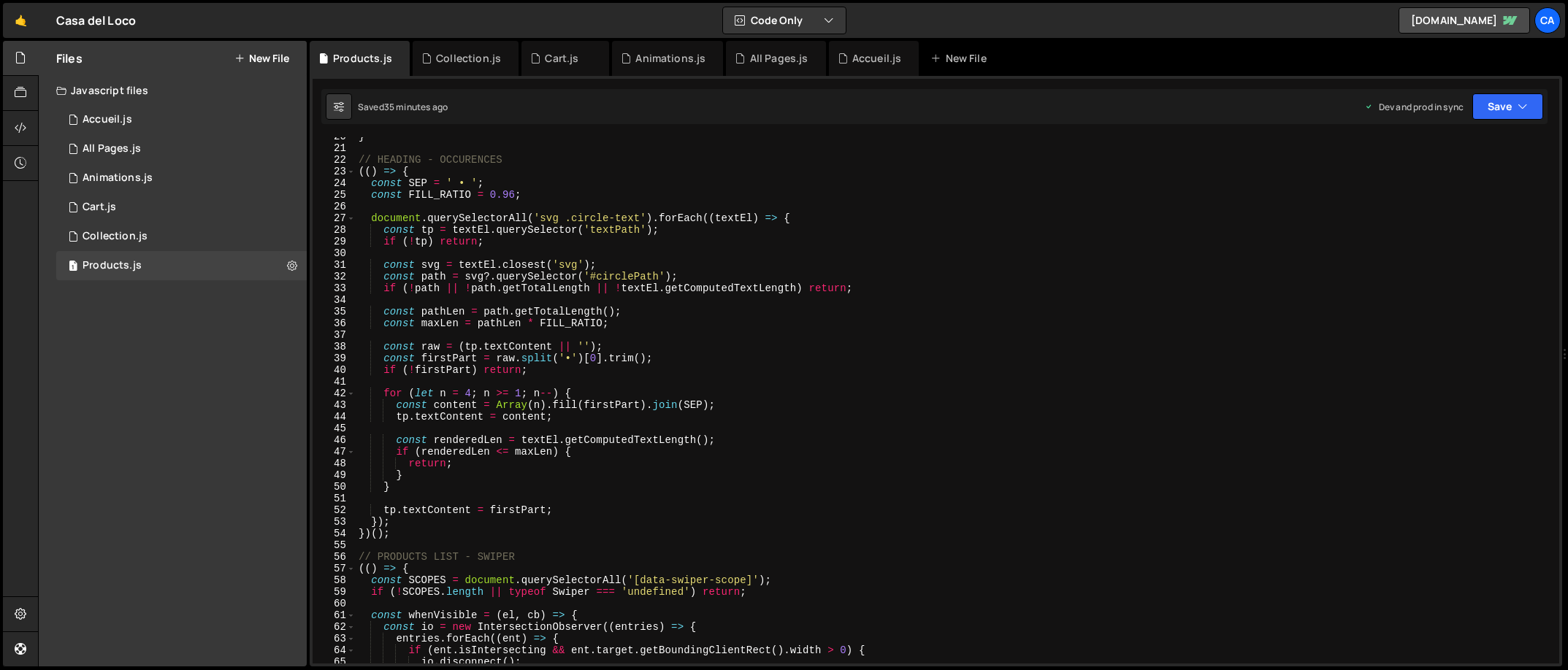
scroll to position [201, 0]
